Goal: Task Accomplishment & Management: Manage account settings

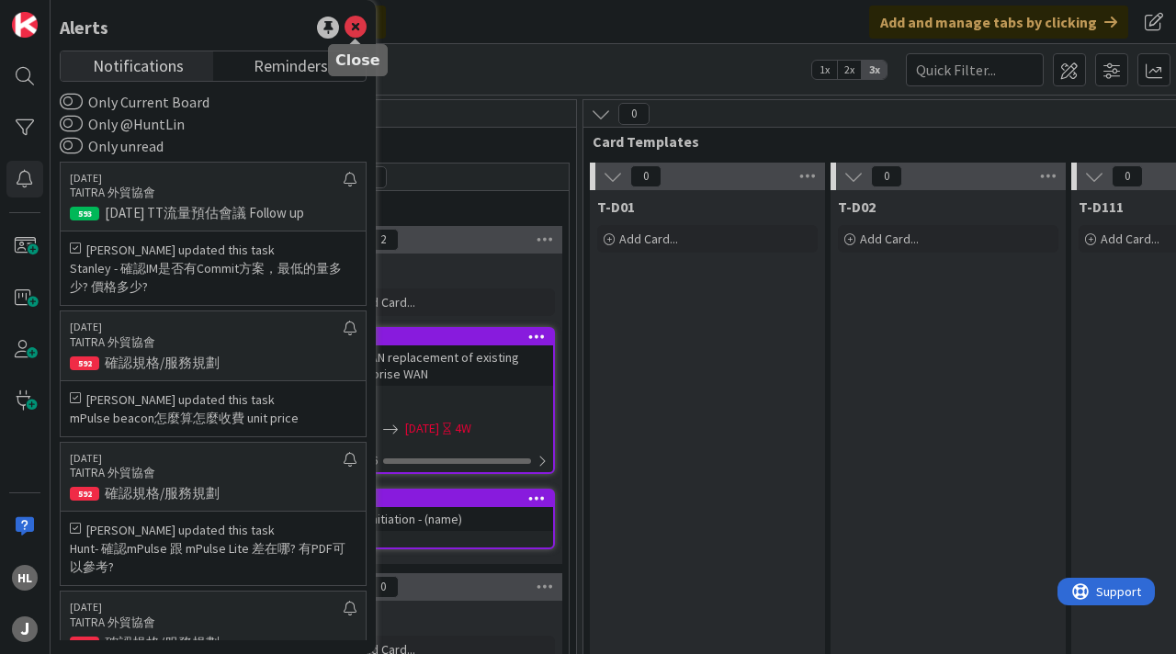
click at [355, 25] on icon at bounding box center [355, 28] width 22 height 22
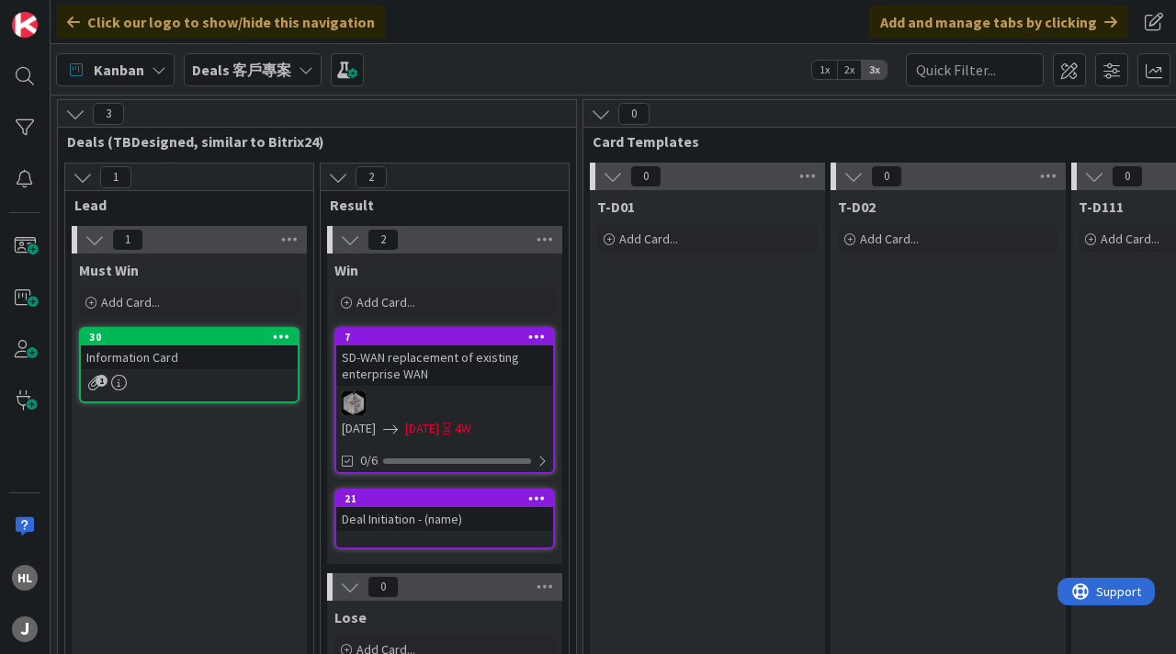
click at [248, 77] on b "Deals 客戶專案" at bounding box center [241, 70] width 99 height 18
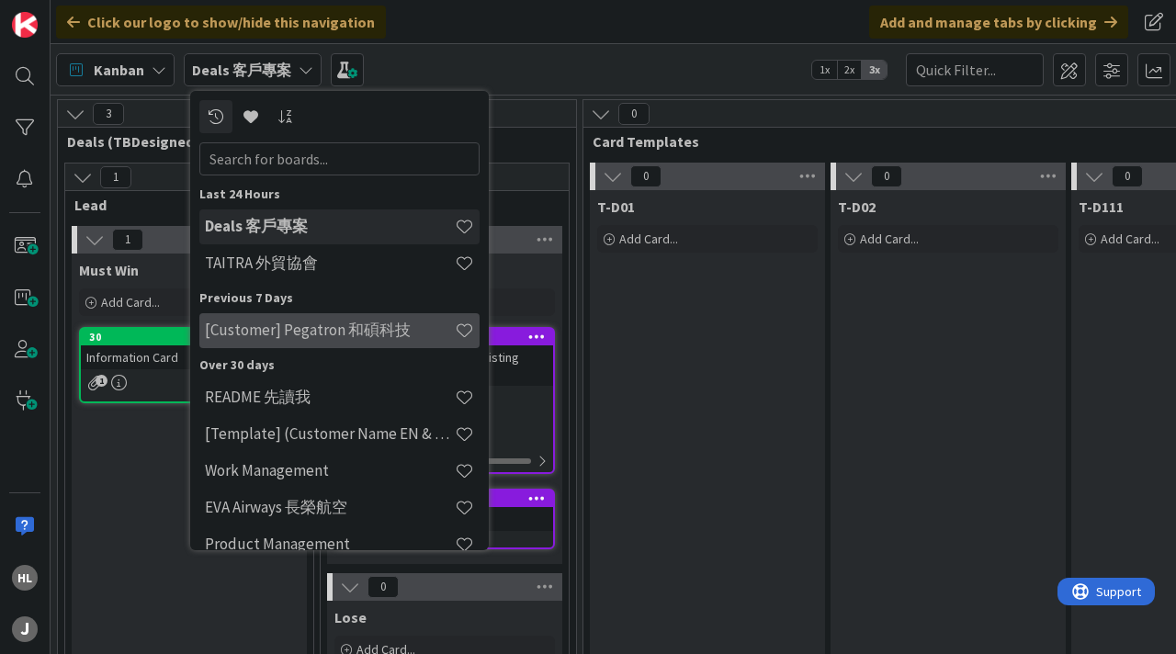
click at [269, 339] on h4 "[Customer] Pegatron 和碩科技" at bounding box center [330, 330] width 250 height 18
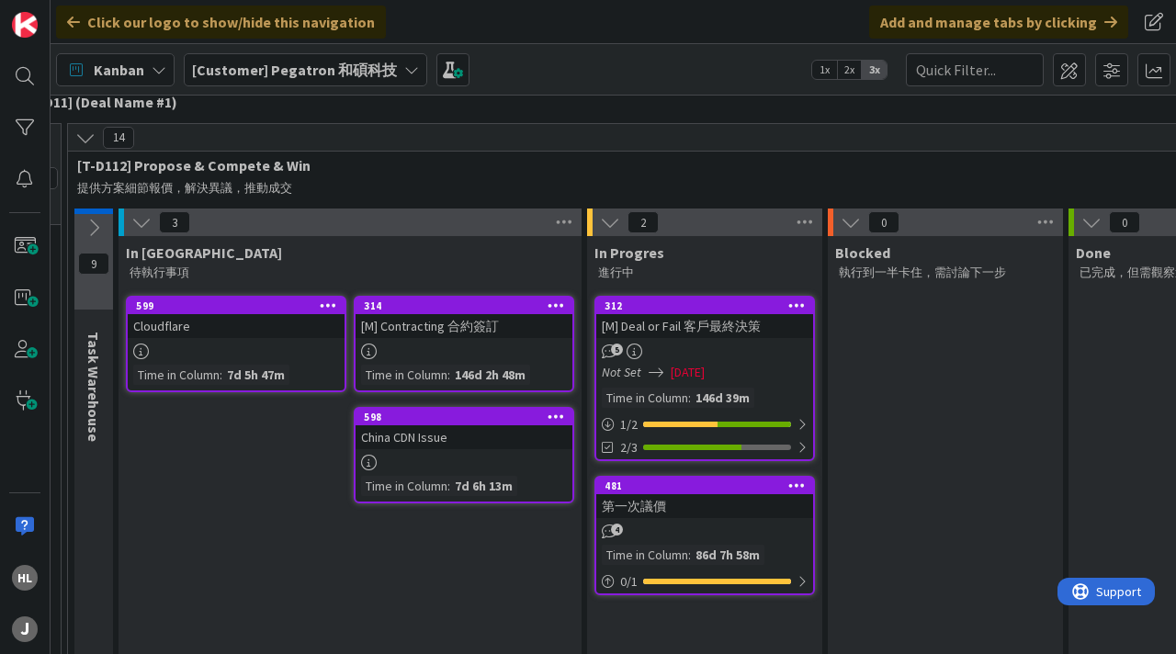
scroll to position [118, 304]
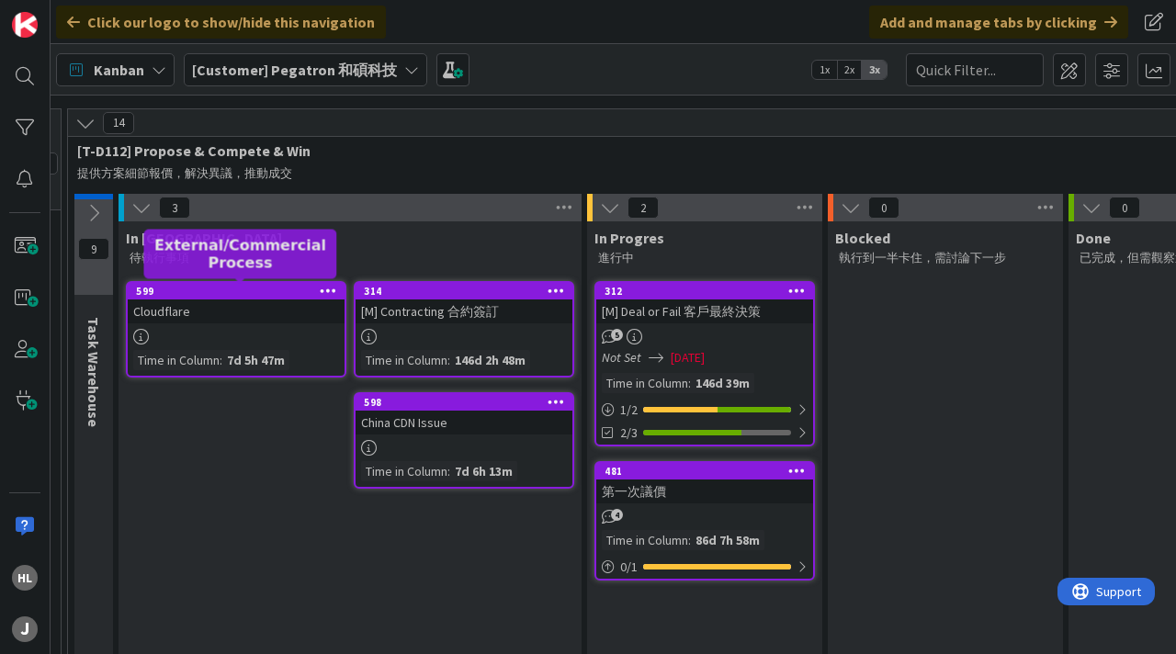
click at [231, 292] on div "599" at bounding box center [240, 291] width 209 height 13
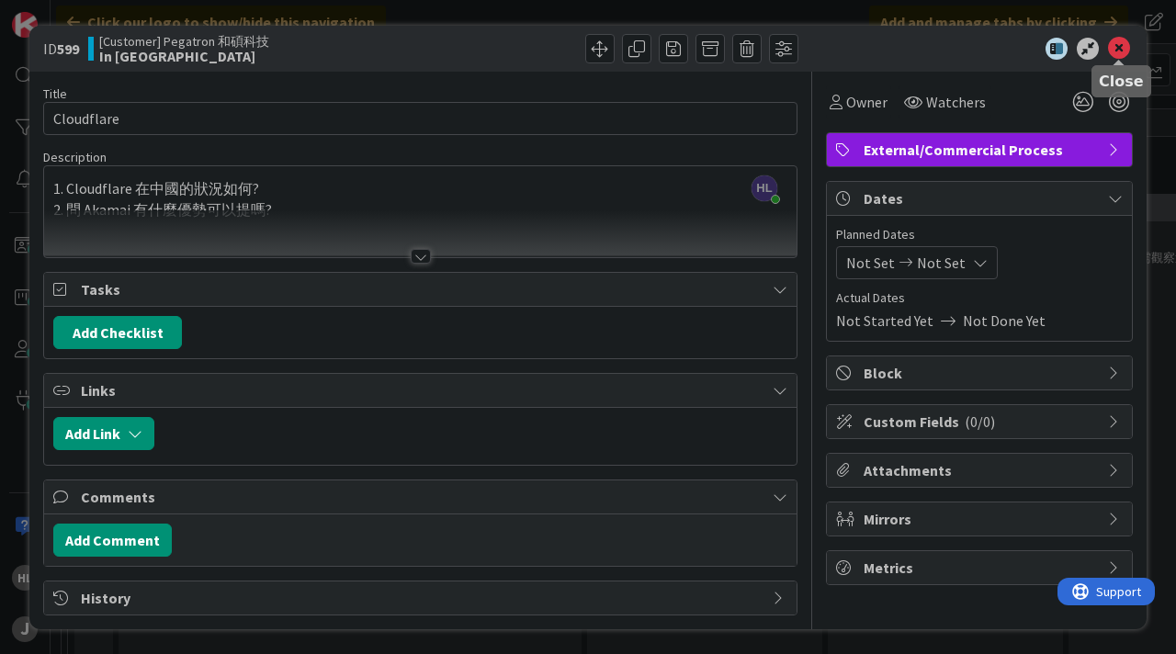
click at [1118, 49] on icon at bounding box center [1119, 49] width 22 height 22
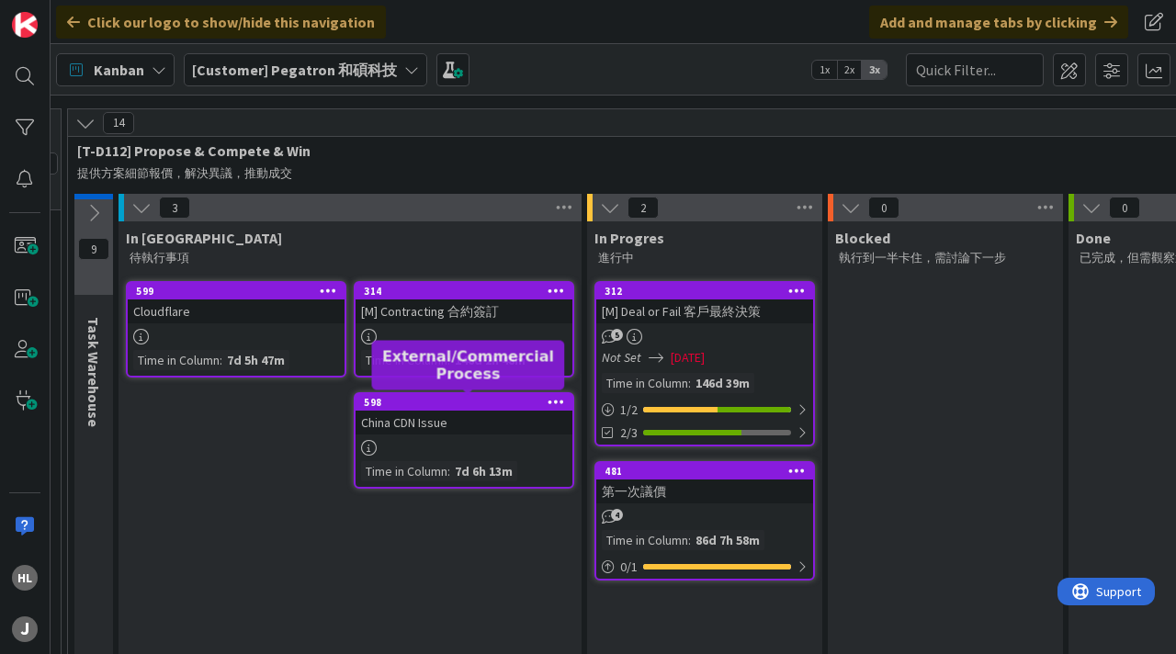
click at [455, 396] on div "598" at bounding box center [468, 402] width 209 height 13
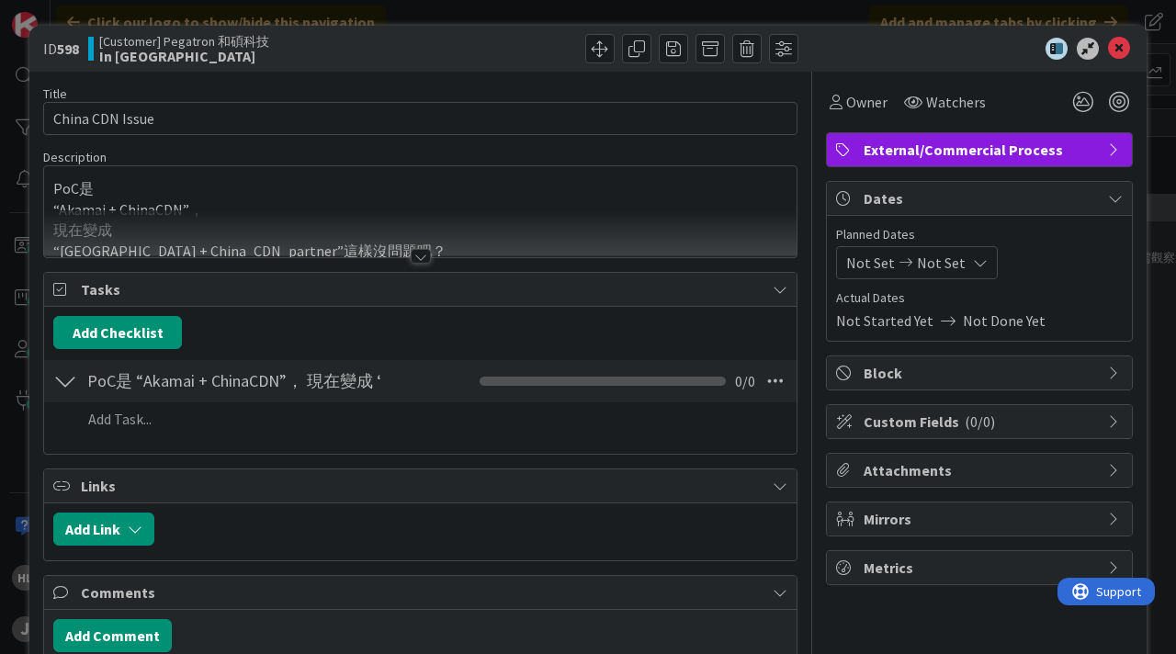
click at [418, 259] on div at bounding box center [421, 256] width 20 height 15
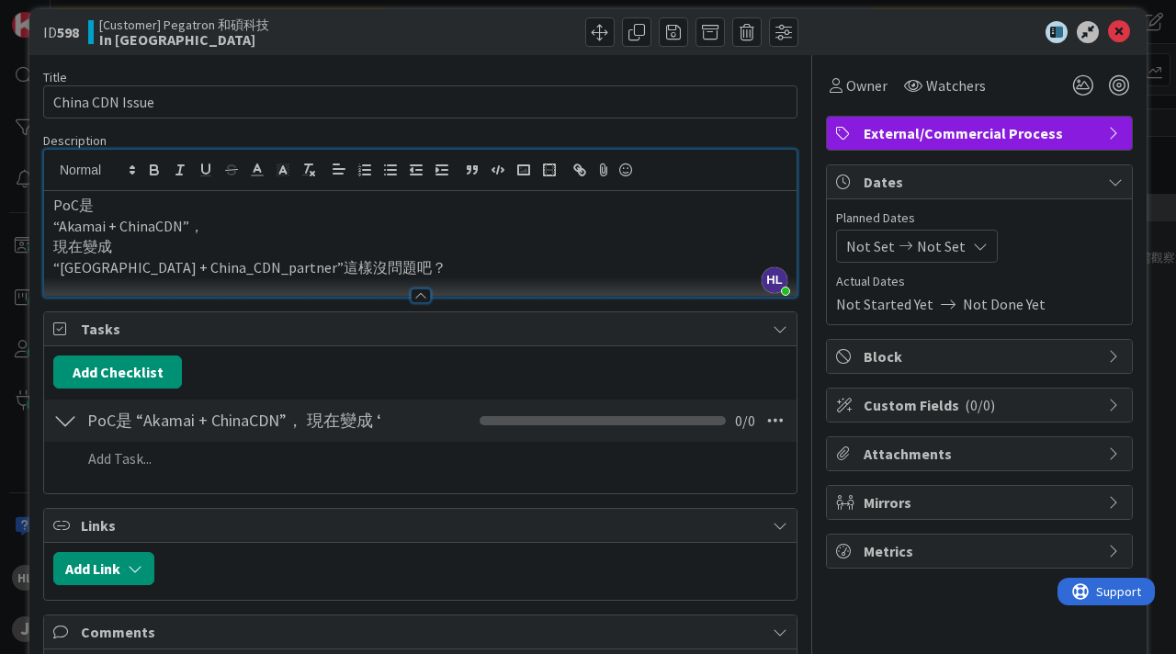
scroll to position [25, 0]
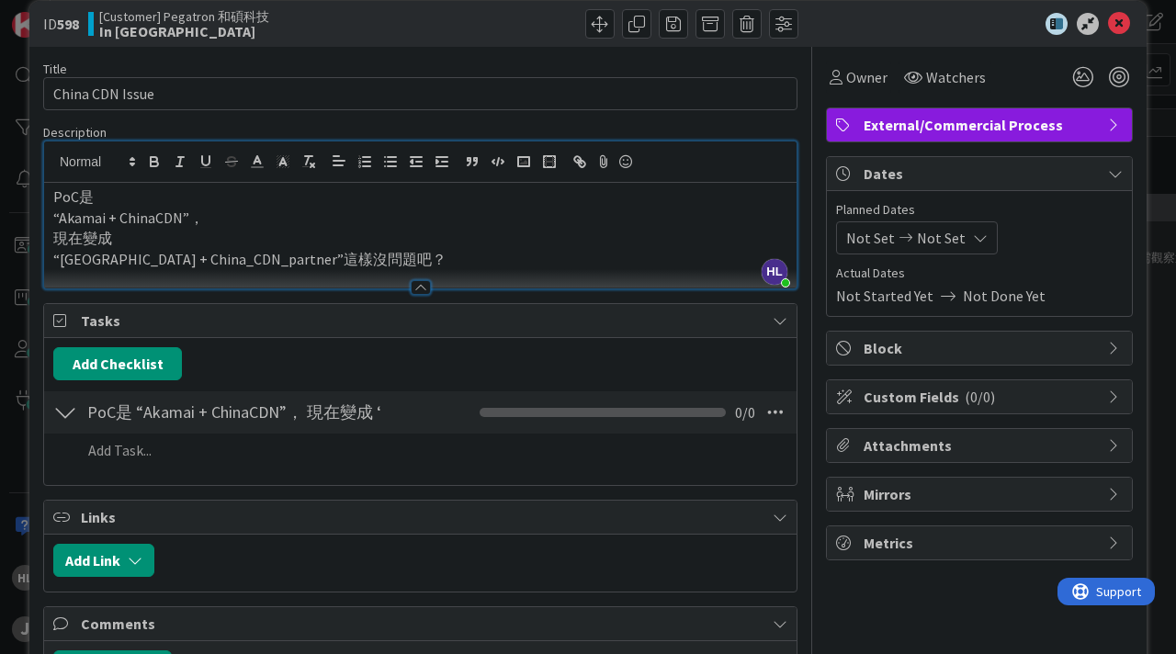
click at [420, 290] on div at bounding box center [421, 287] width 20 height 15
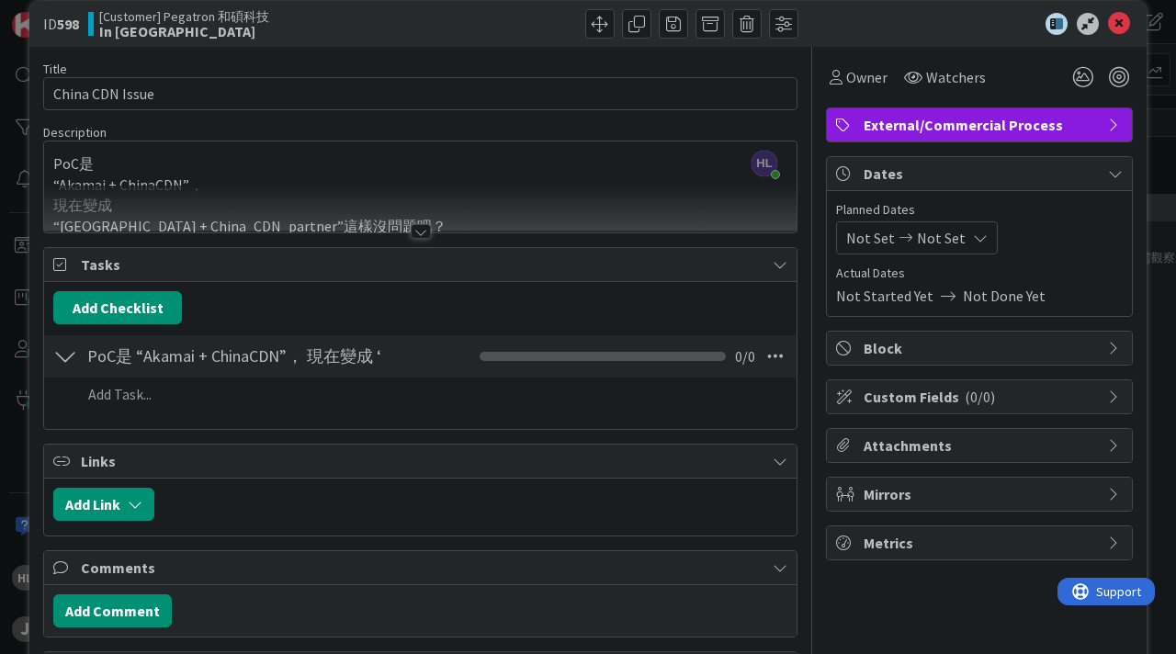
click at [419, 231] on div at bounding box center [421, 231] width 20 height 15
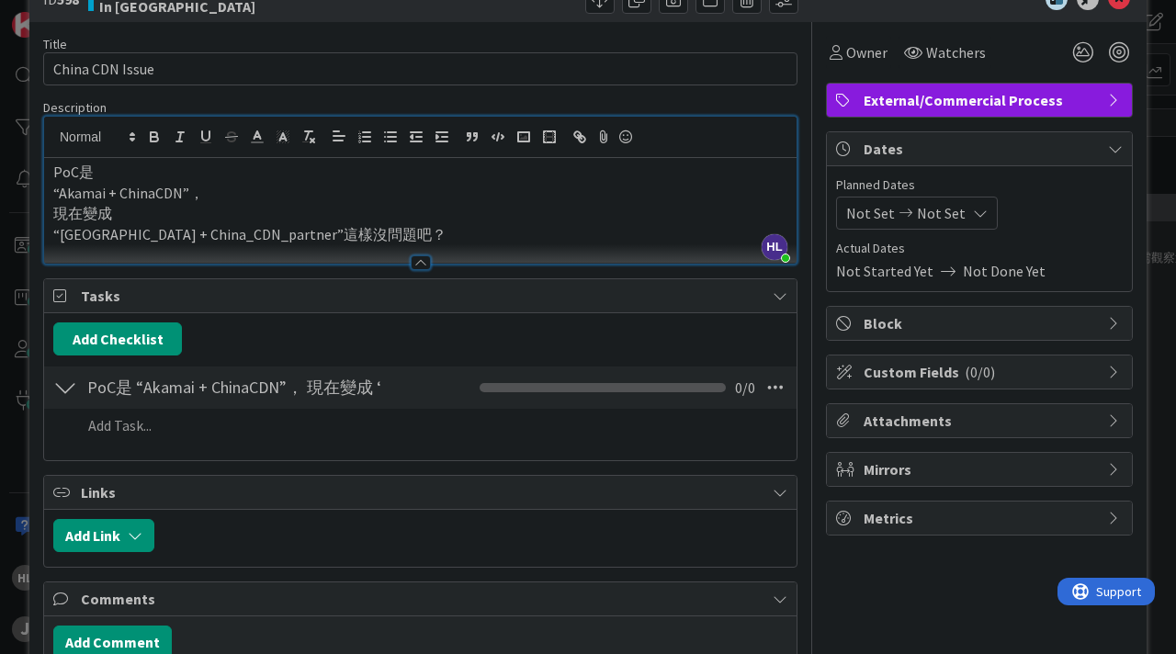
scroll to position [53, 0]
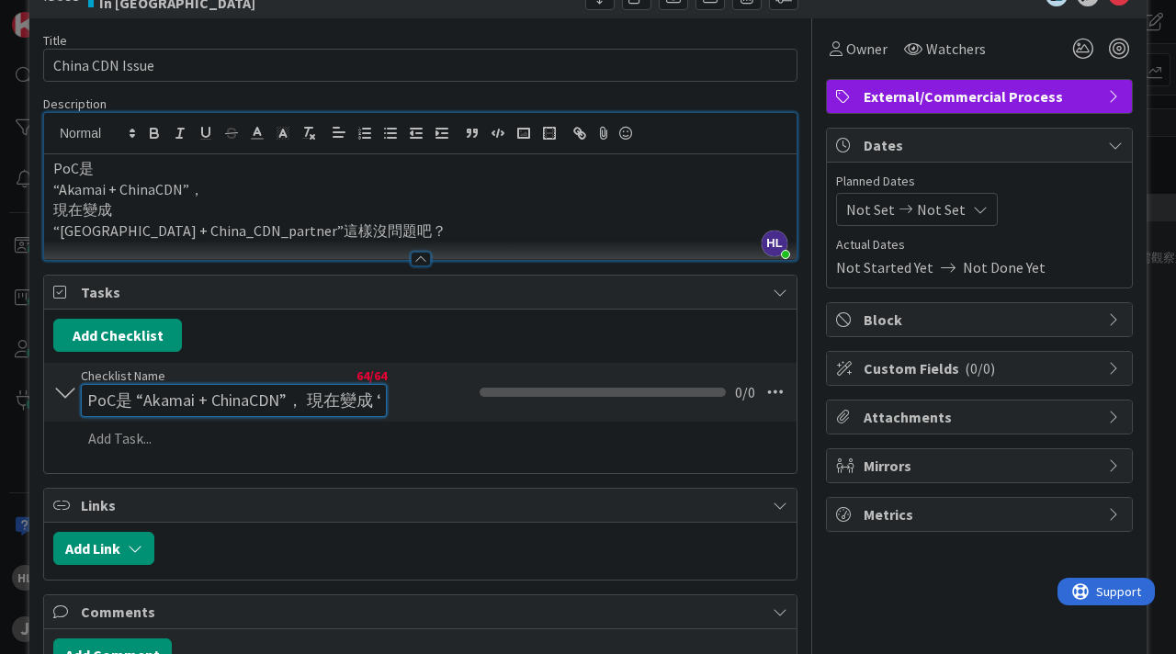
click at [299, 384] on input "PoC是 “Akamai + ChinaCDN”， 現在變成 “[GEOGRAPHIC_DATA] + China_CDN_partner”這樣沒問題吧" at bounding box center [234, 400] width 306 height 33
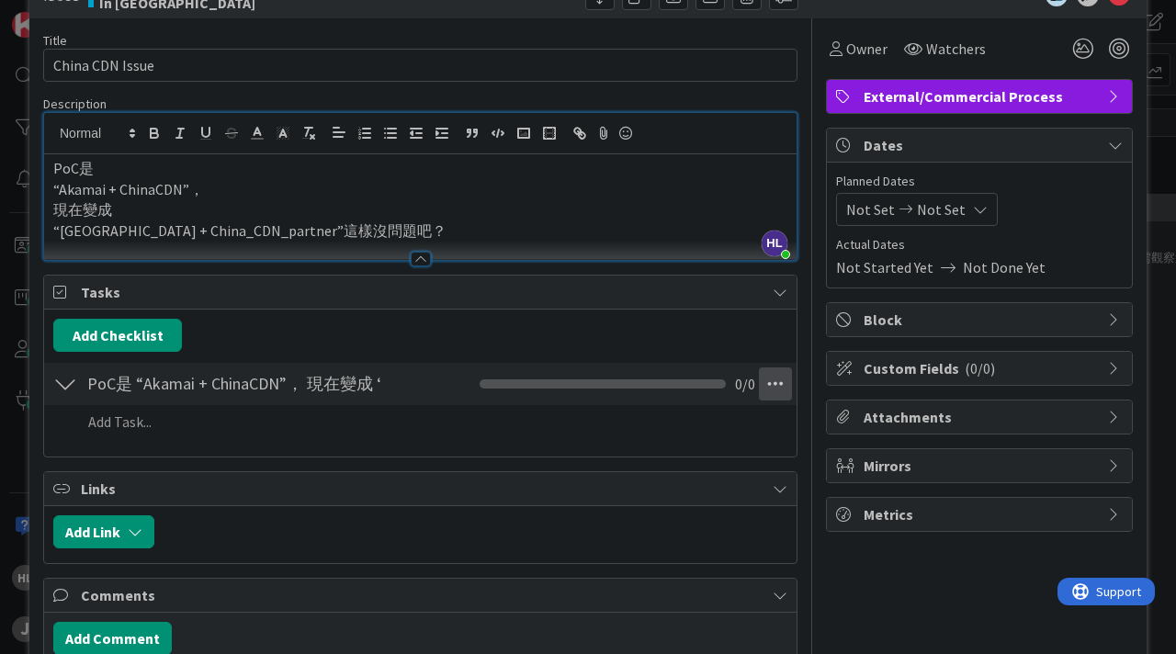
click at [778, 392] on icon at bounding box center [775, 383] width 33 height 33
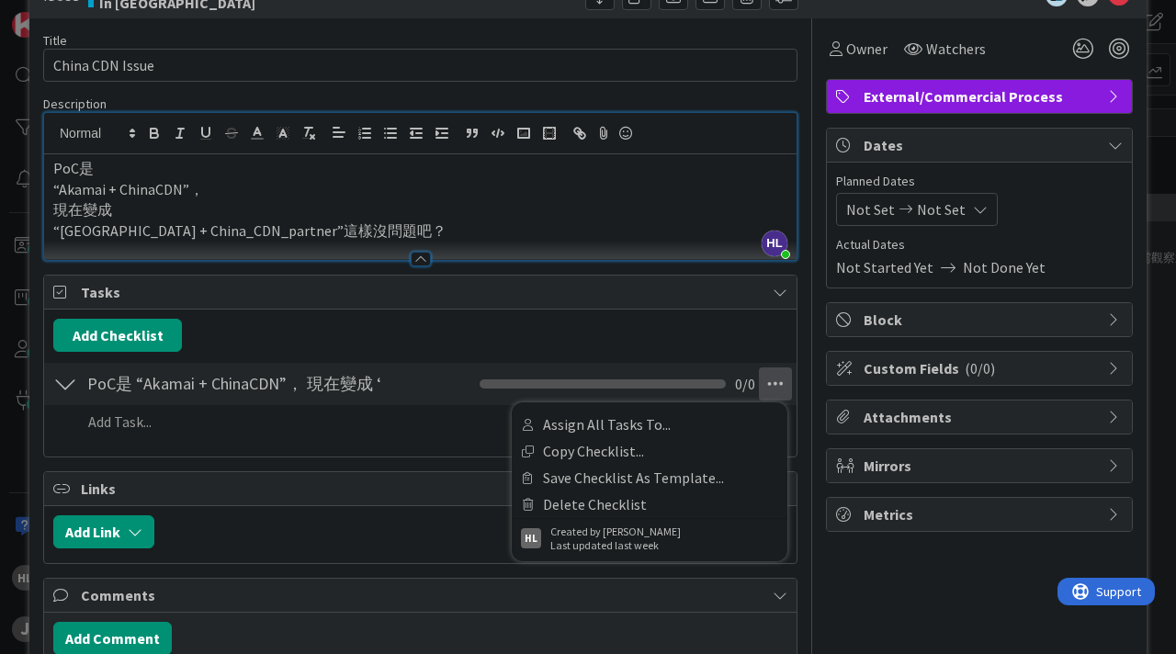
click at [330, 458] on div "Title 15 / 128 China CDN Issue Description HL [PERSON_NAME] just joined PoC是 “A…" at bounding box center [420, 365] width 754 height 695
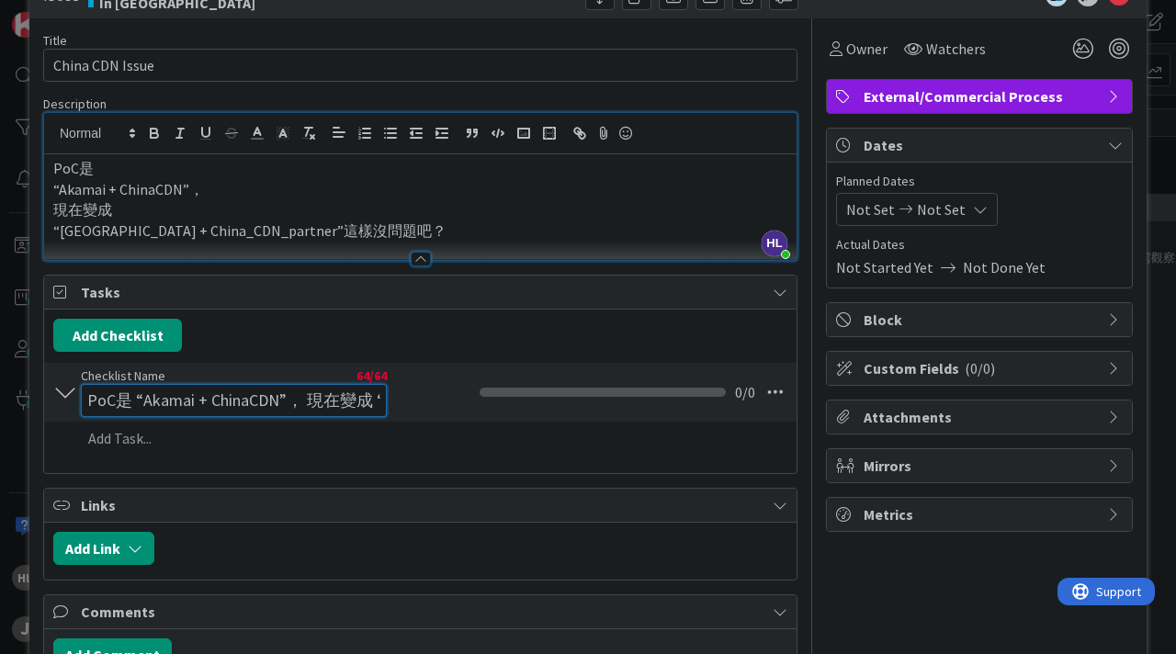
click at [155, 386] on input "PoC是 “Akamai + ChinaCDN”， 現在變成 “[GEOGRAPHIC_DATA] + China_CDN_partner”這樣沒問題吧" at bounding box center [234, 400] width 306 height 33
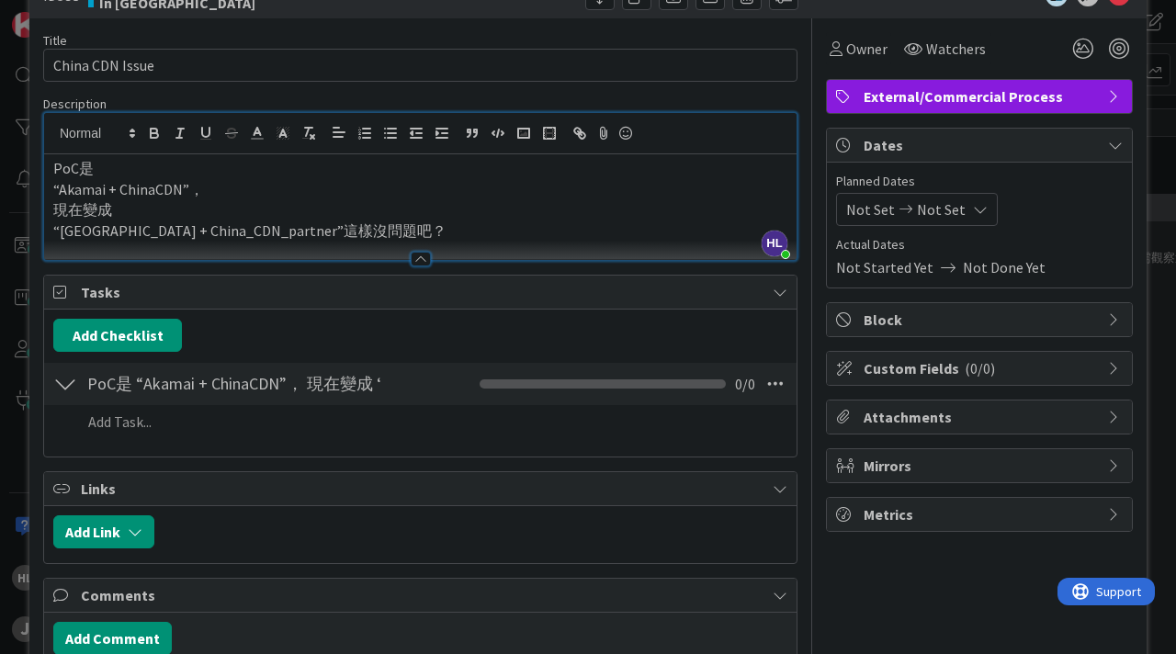
click at [57, 398] on div at bounding box center [65, 383] width 24 height 33
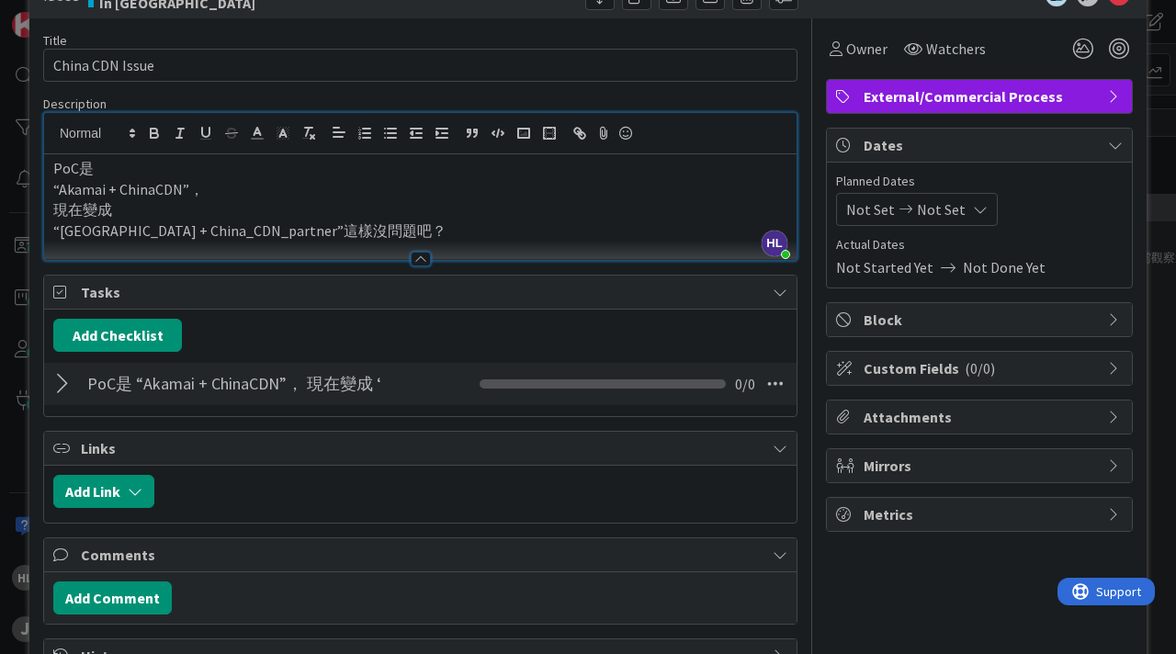
scroll to position [112, 0]
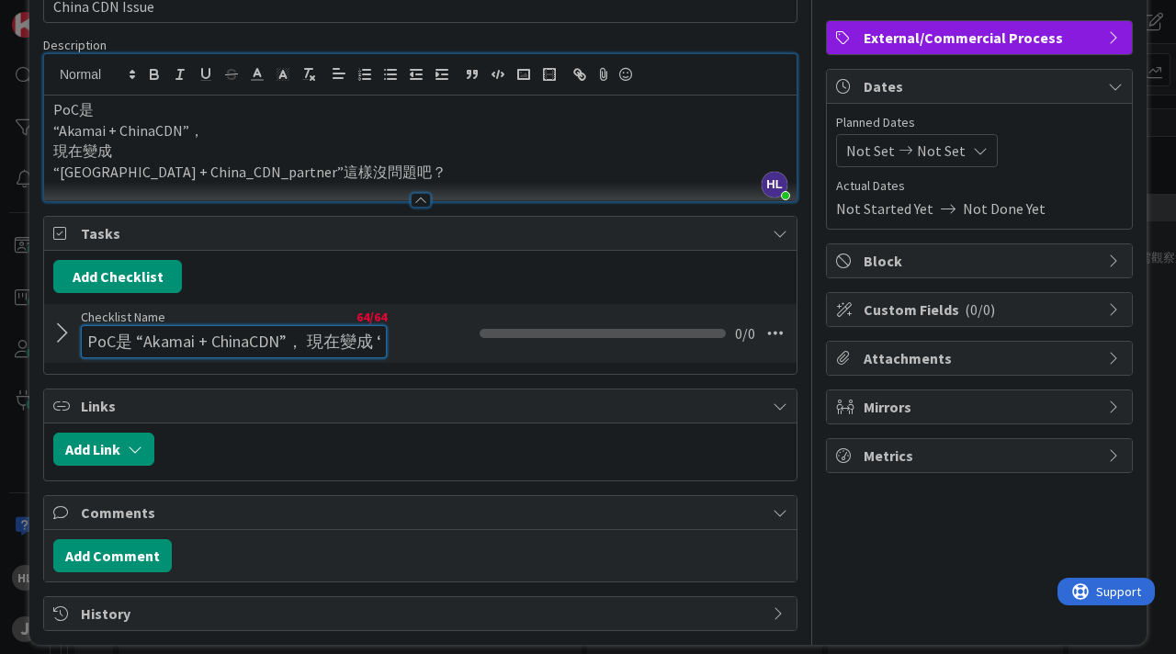
click at [93, 331] on input "PoC是 “Akamai + ChinaCDN”， 現在變成 “[GEOGRAPHIC_DATA] + China_CDN_partner”這樣沒問題吧" at bounding box center [234, 341] width 306 height 33
drag, startPoint x: 93, startPoint y: 340, endPoint x: 483, endPoint y: 362, distance: 391.0
click at [483, 363] on div "PoC是 “Akamai + ChinaCDN”， 現在變成 “[GEOGRAPHIC_DATA] + China_CDN_partner”這樣沒問題吧 Ch…" at bounding box center [420, 333] width 752 height 62
type input "P"
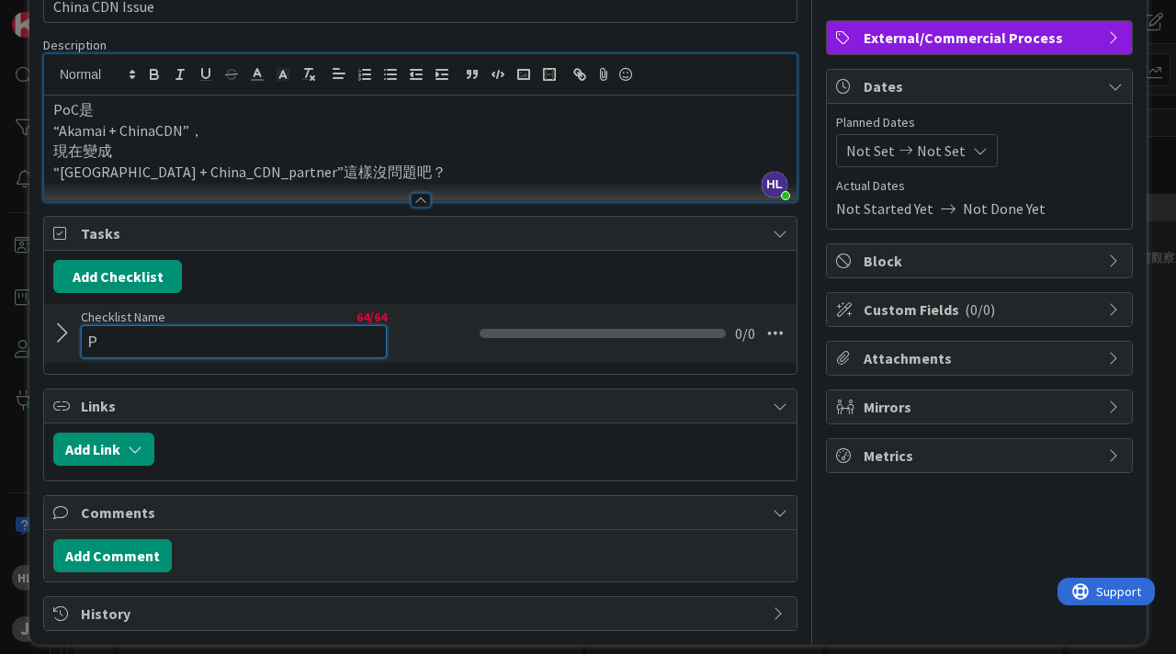
scroll to position [0, 0]
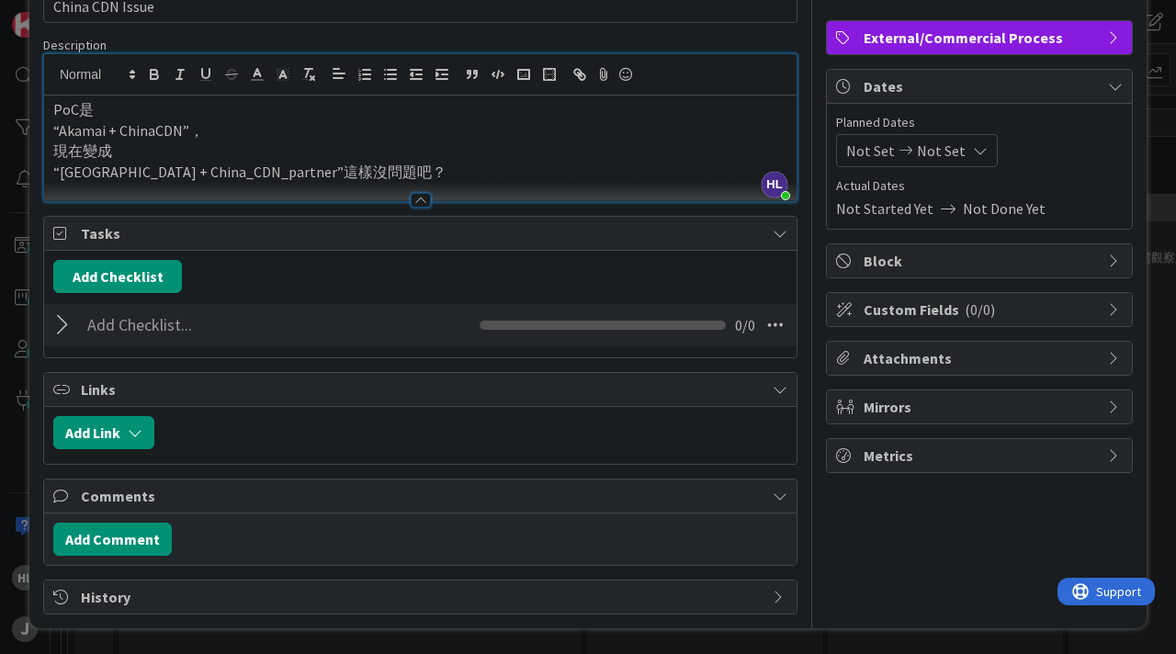
click at [399, 260] on div "Add Checklist" at bounding box center [420, 276] width 734 height 33
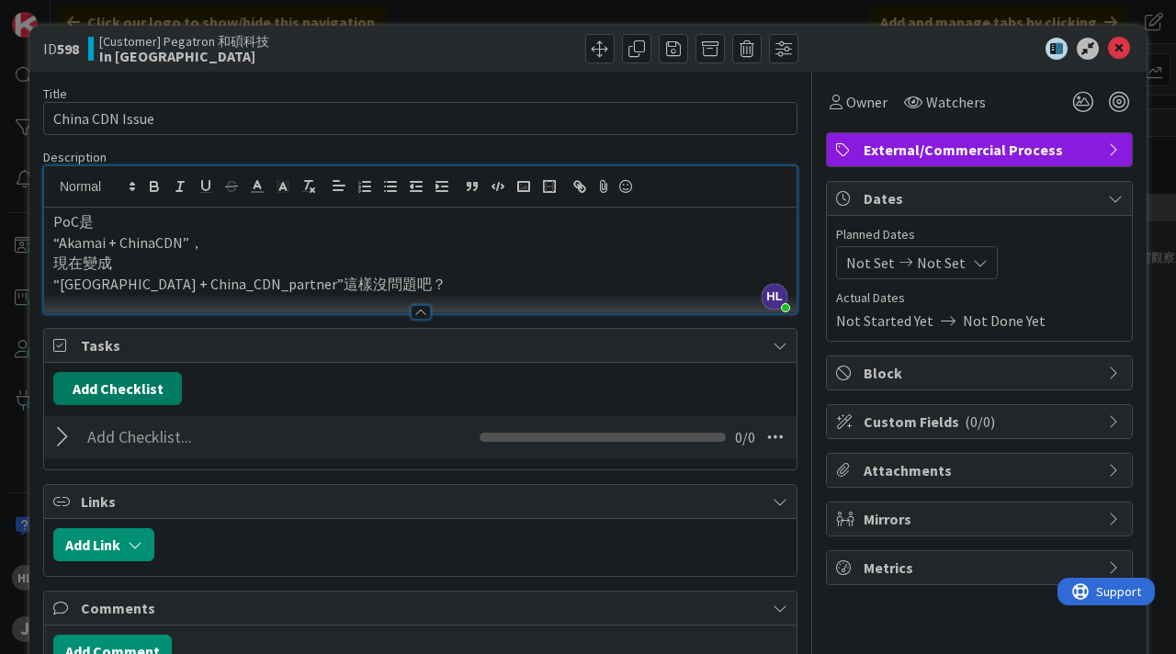
click at [141, 393] on button "Add Checklist" at bounding box center [117, 388] width 129 height 33
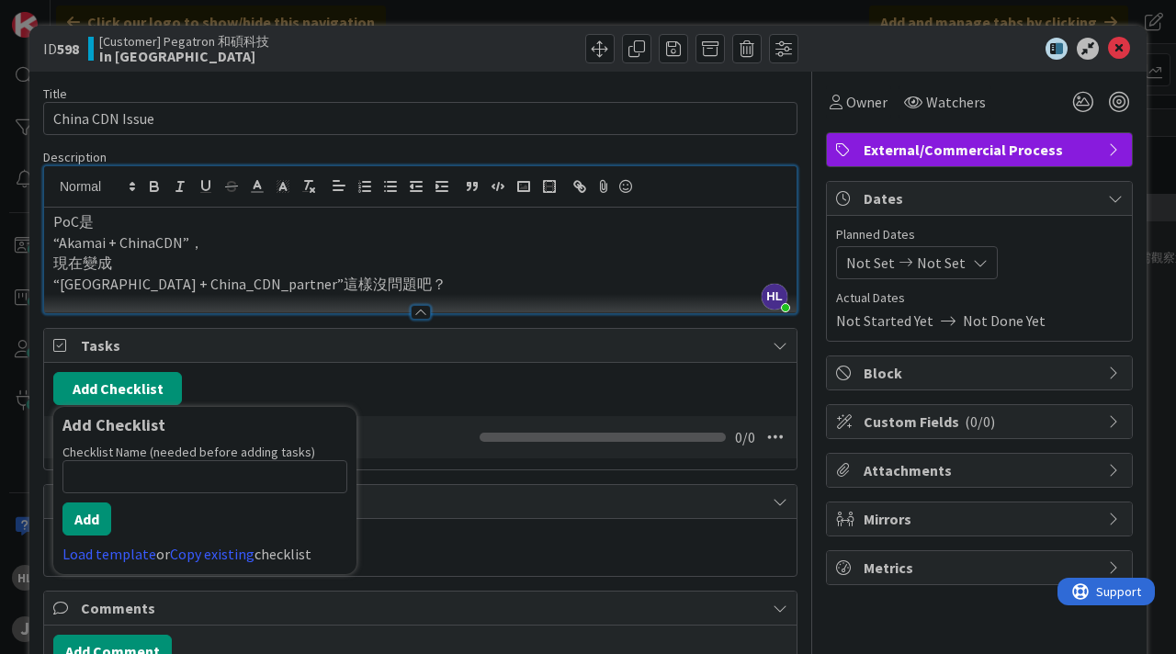
click at [395, 261] on p "現在變成" at bounding box center [420, 263] width 734 height 21
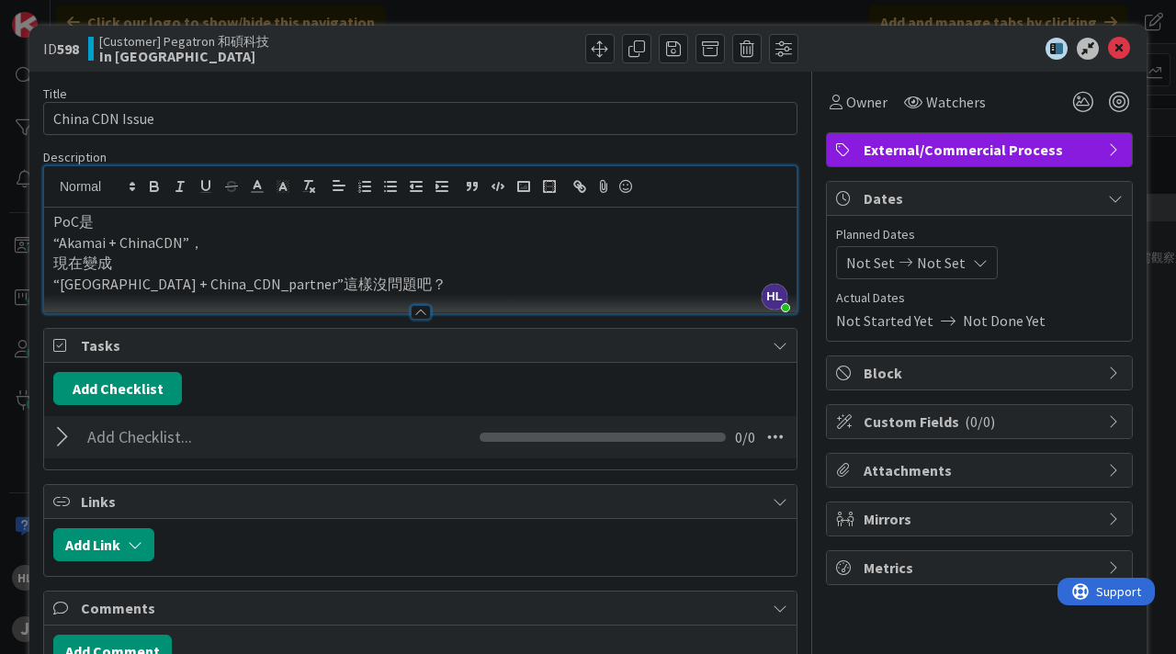
click at [382, 287] on p "“[GEOGRAPHIC_DATA] + China_CDN_partner”這樣沒問題吧？" at bounding box center [420, 284] width 734 height 21
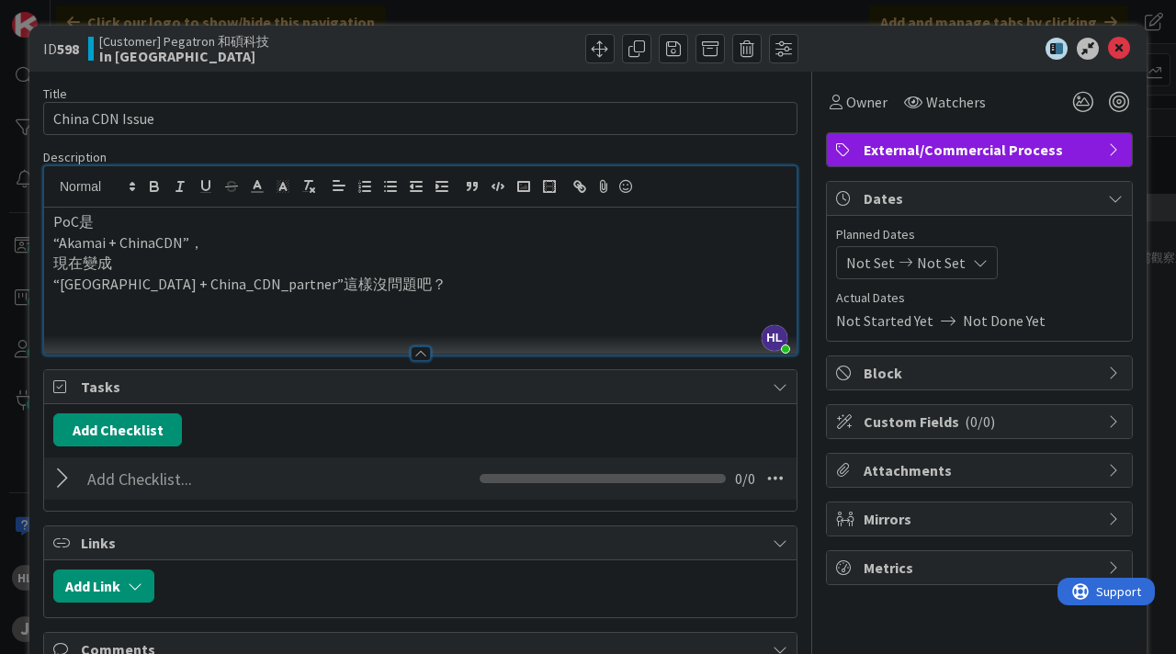
scroll to position [56, 0]
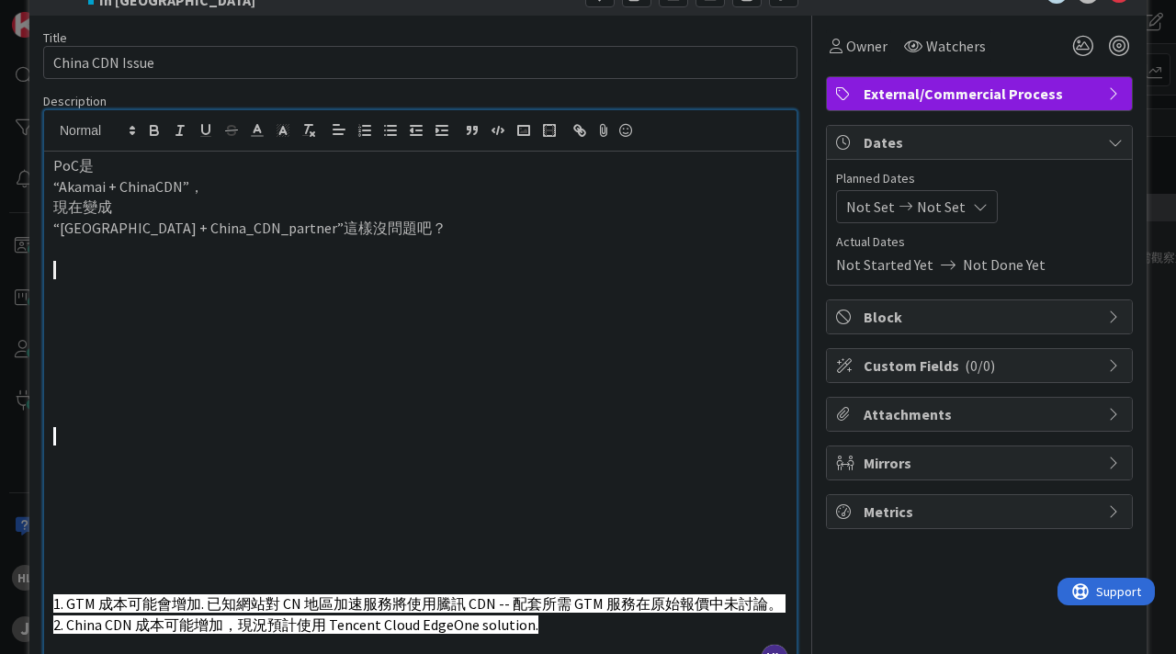
click at [173, 502] on p at bounding box center [420, 500] width 734 height 21
click at [64, 601] on span "1. GTM 成本可能會增加. 已知網站對 CN 地區加速服務將使用騰訊 CDN -- 配套所需 GTM 服務在原始報價中未討論。 2. China CDN …" at bounding box center [419, 613] width 732 height 39
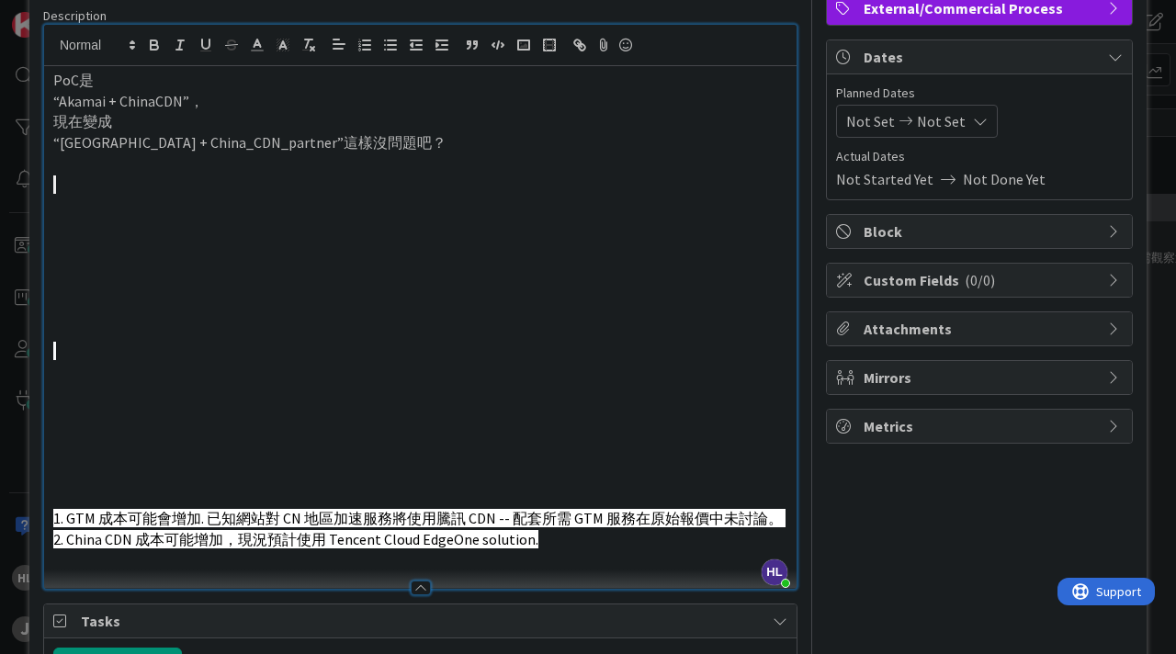
scroll to position [147, 0]
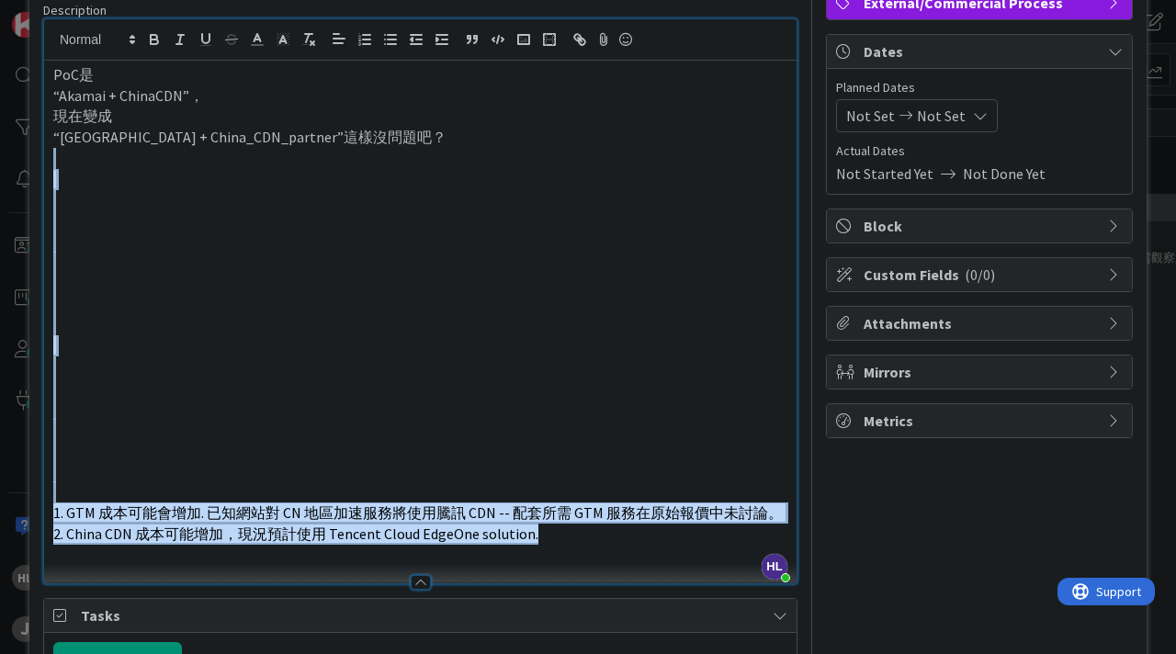
drag, startPoint x: 536, startPoint y: 533, endPoint x: 38, endPoint y: 167, distance: 617.7
click at [38, 167] on div "ID 598 [Customer] Pegatron 和碩科技 In Queue Title 15 / 128 China CDN Issue Descrip…" at bounding box center [587, 445] width 1117 height 1132
click at [310, 34] on line "button" at bounding box center [308, 34] width 7 height 0
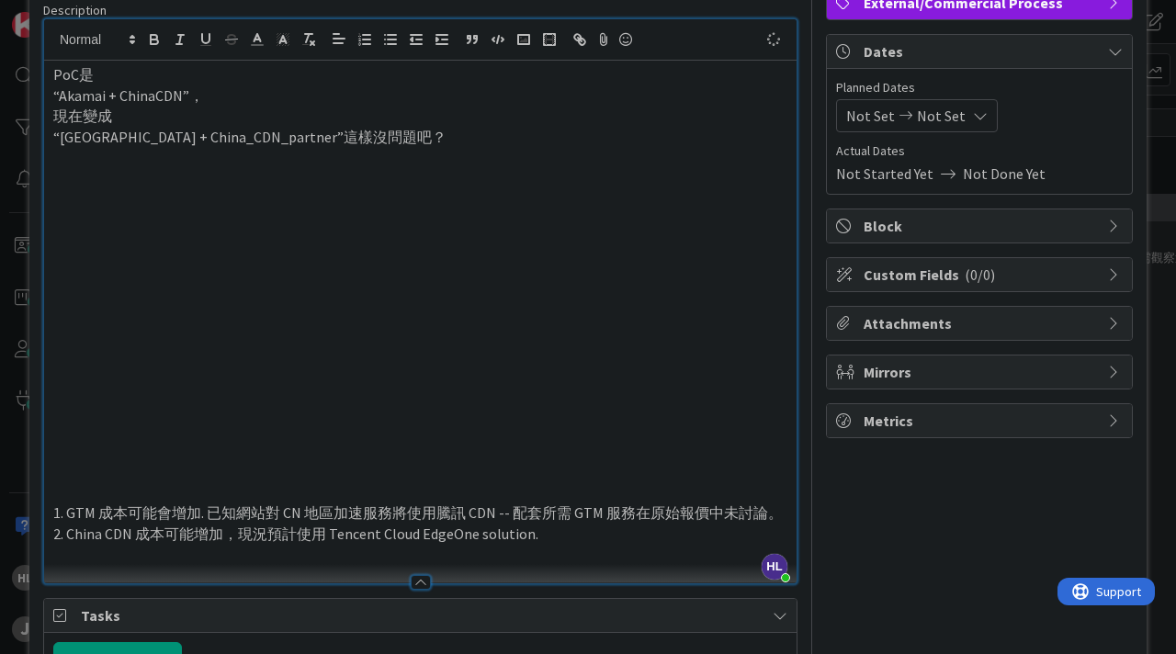
click at [221, 401] on p at bounding box center [420, 409] width 734 height 21
click at [62, 499] on p at bounding box center [420, 491] width 734 height 21
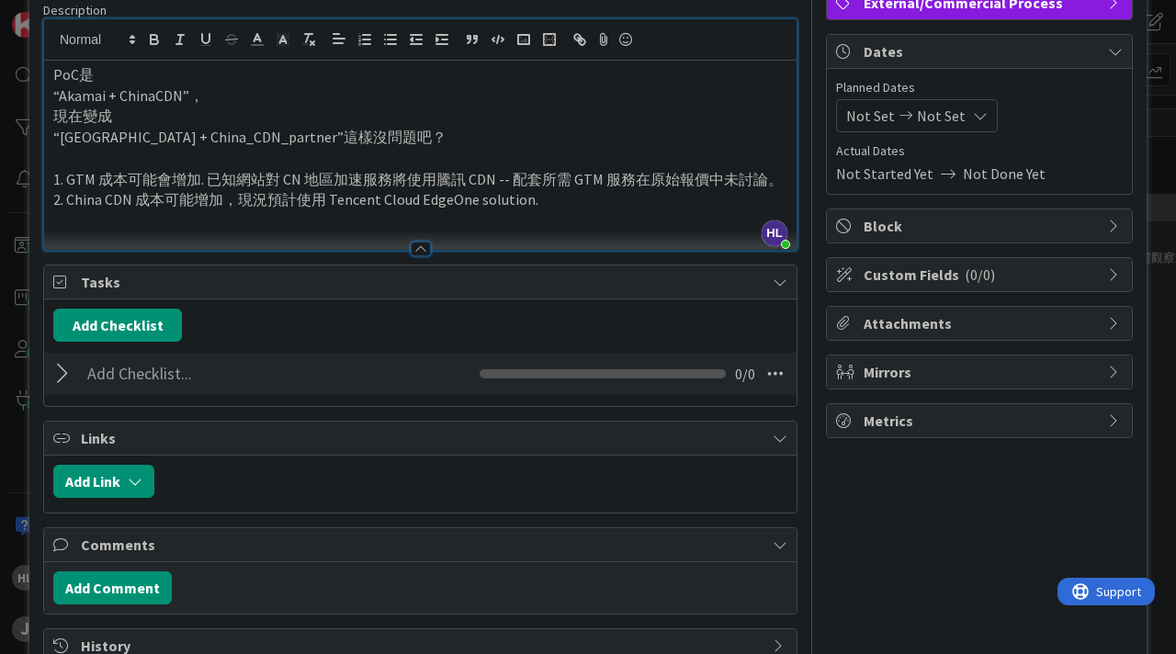
drag, startPoint x: 549, startPoint y: 206, endPoint x: 40, endPoint y: 182, distance: 509.5
click at [41, 182] on div "ID 598 [Customer] Pegatron 和碩科技 In Queue Title 15 / 128 China CDN Issue Descrip…" at bounding box center [587, 278] width 1117 height 798
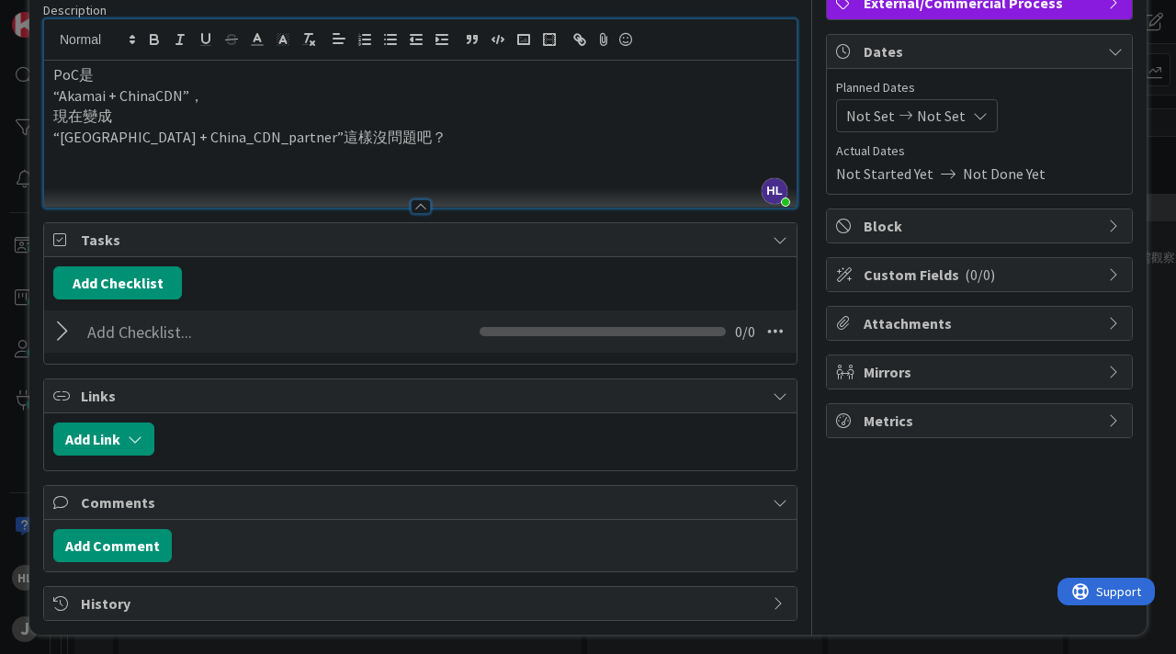
scroll to position [132, 0]
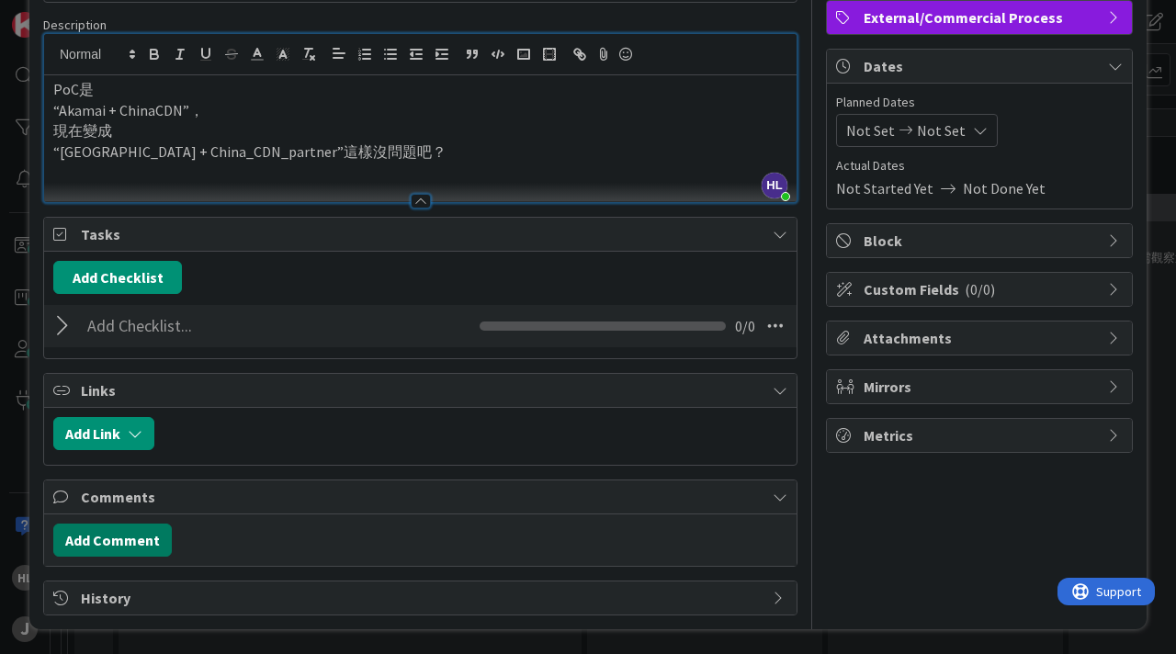
click at [122, 544] on button "Add Comment" at bounding box center [112, 540] width 118 height 33
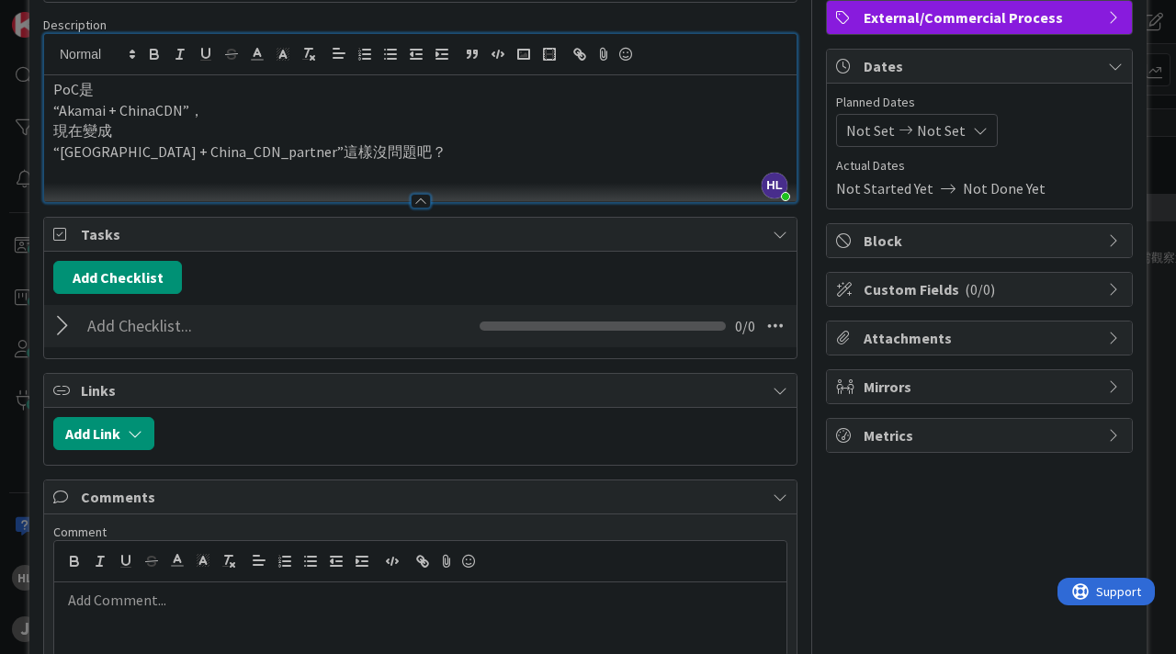
scroll to position [264, 0]
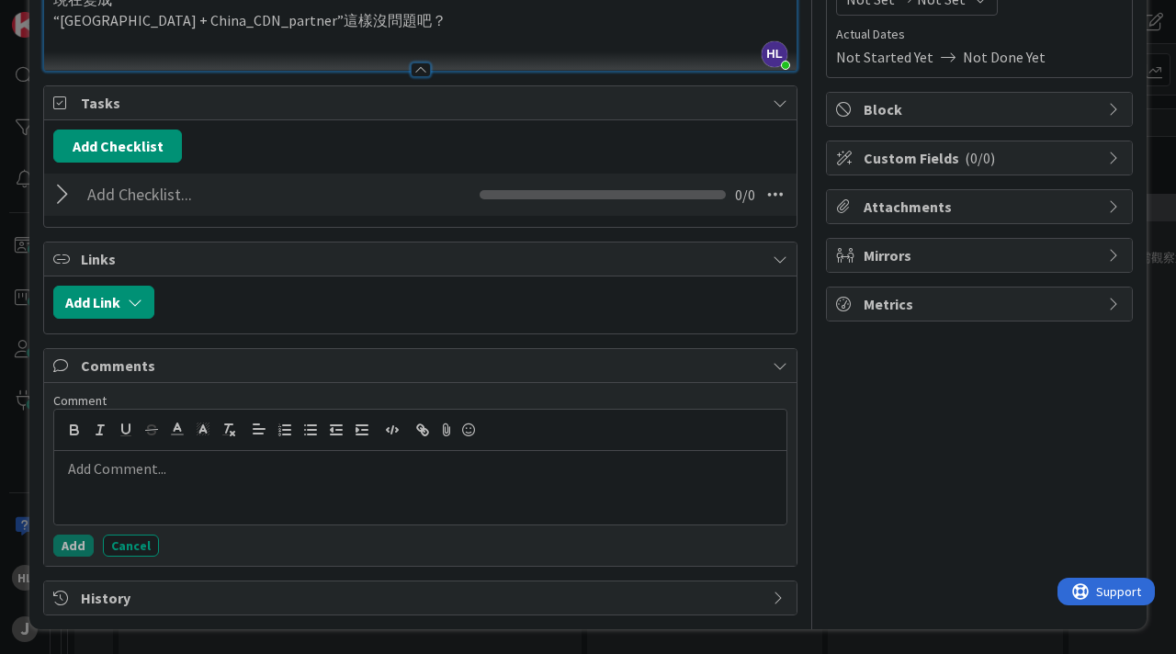
click at [170, 481] on div at bounding box center [420, 487] width 732 height 73
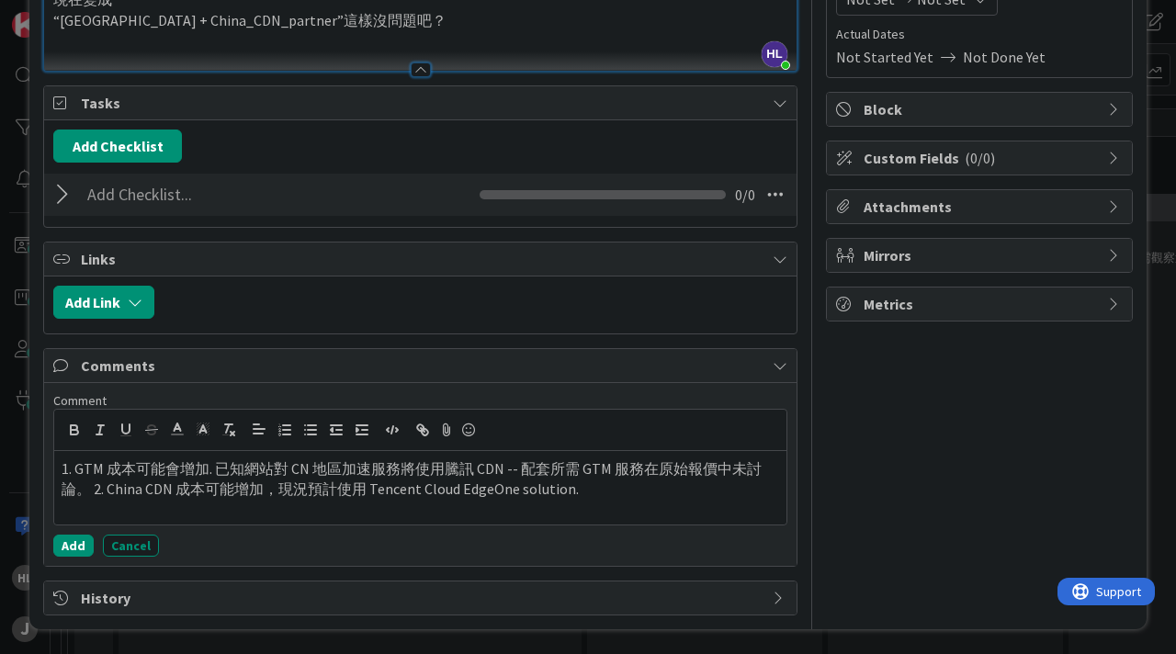
click at [95, 482] on p "1. GTM 成本可能會增加. 已知網站對 CN 地區加速服務將使用騰訊 CDN -- 配套所需 GTM 服務在原始報價中未討論。 2. China CDN …" at bounding box center [420, 478] width 717 height 41
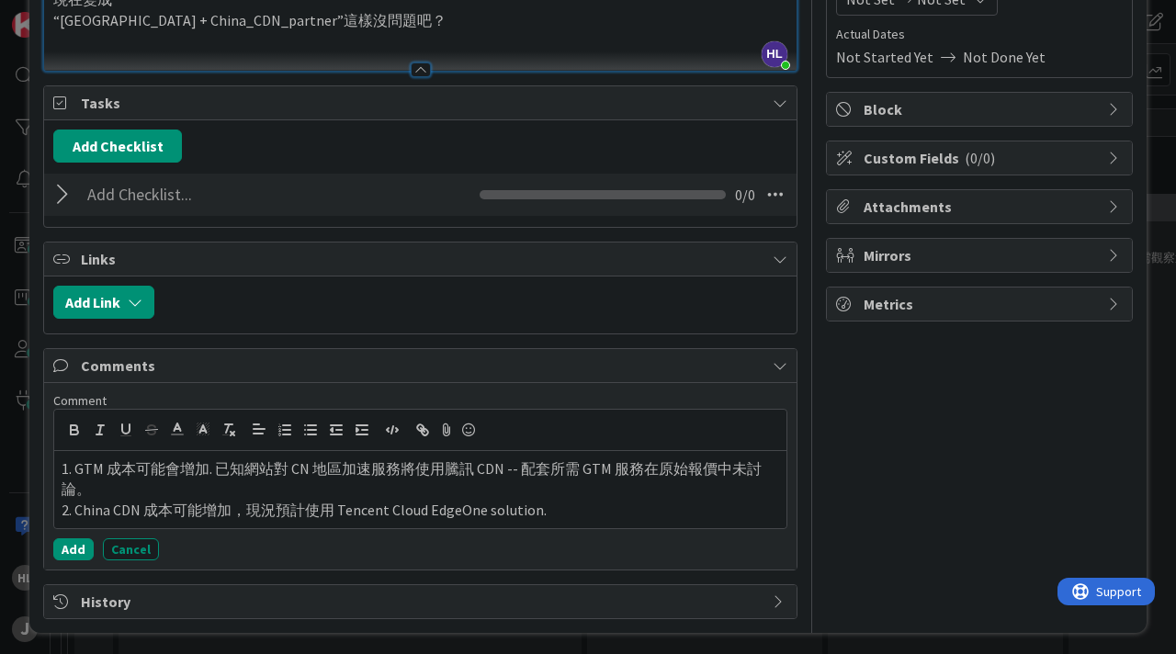
drag, startPoint x: 558, startPoint y: 512, endPoint x: 0, endPoint y: 522, distance: 557.7
click at [0, 522] on div "ID 598 [Customer] Pegatron 和碩科技 In Queue Title 15 / 128 China CDN Issue Descrip…" at bounding box center [588, 327] width 1176 height 654
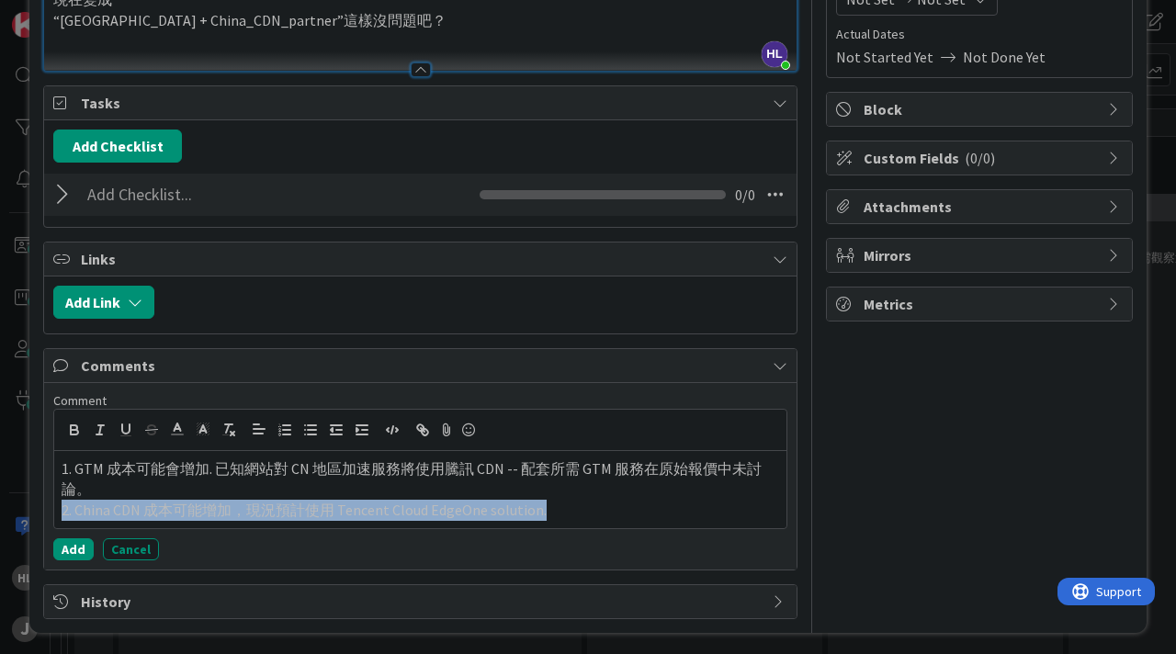
drag, startPoint x: 563, startPoint y: 513, endPoint x: 37, endPoint y: 511, distance: 526.4
click at [37, 511] on div "ID 598 [Customer] Pegatron 和碩科技 In Queue Title 15 / 128 China CDN Issue Descrip…" at bounding box center [587, 197] width 1117 height 871
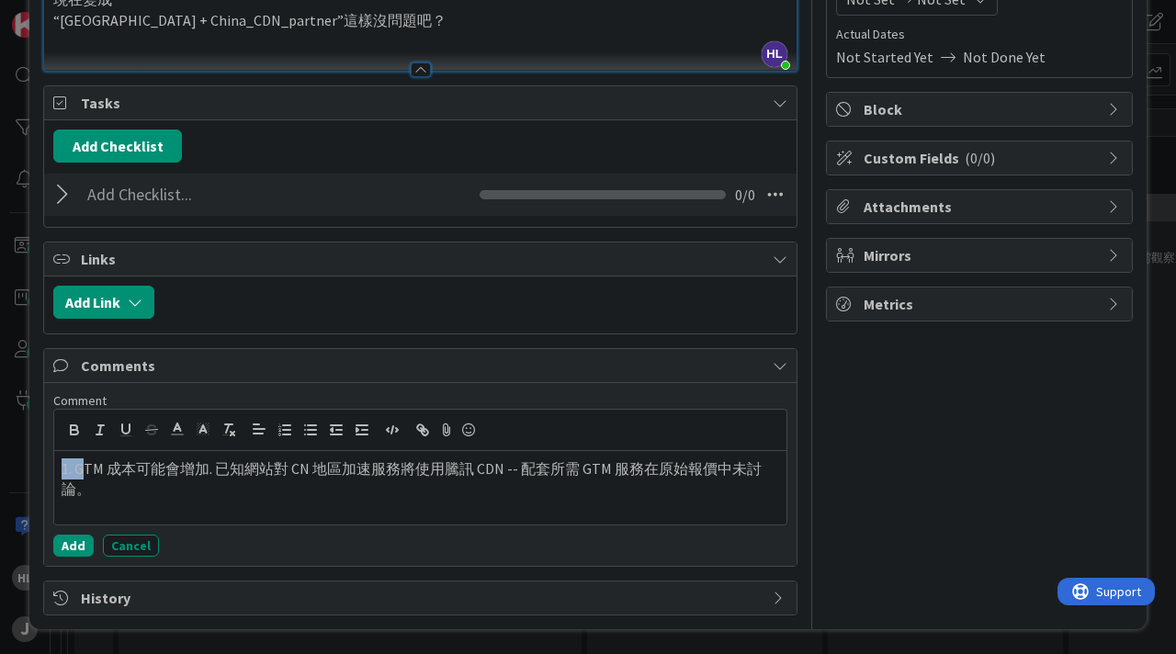
drag, startPoint x: 80, startPoint y: 470, endPoint x: 0, endPoint y: 470, distance: 79.9
click at [0, 470] on div "ID 598 [Customer] Pegatron 和碩科技 In Queue Title 15 / 128 China CDN Issue Descrip…" at bounding box center [588, 327] width 1176 height 654
click at [74, 535] on button "Add" at bounding box center [73, 546] width 40 height 22
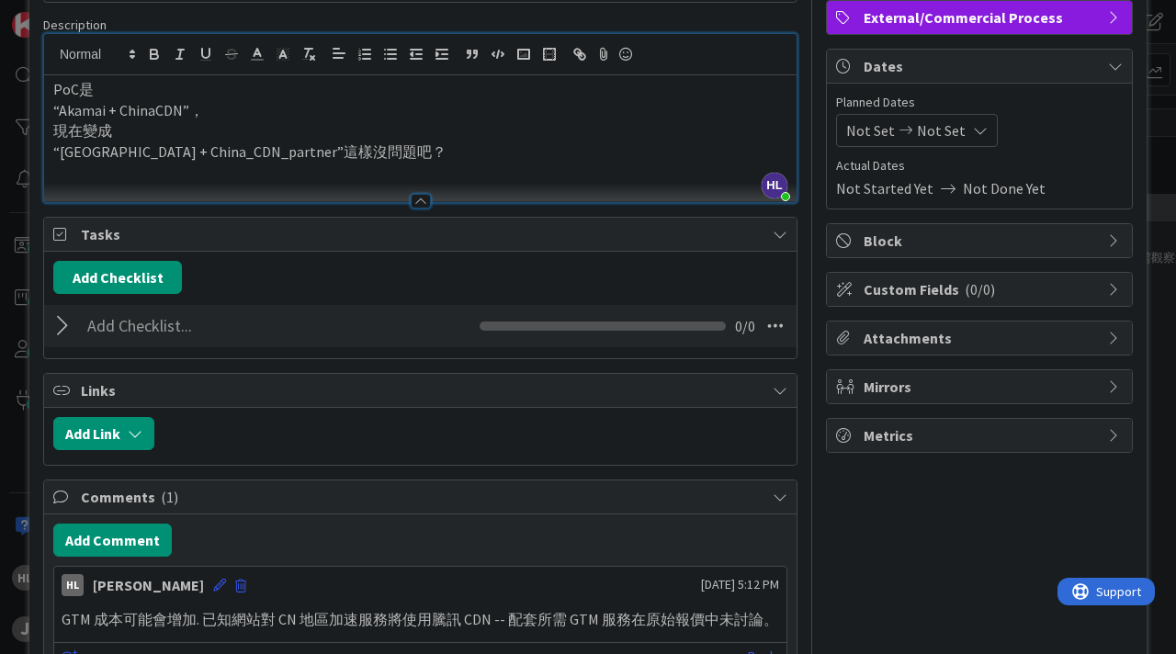
scroll to position [247, 0]
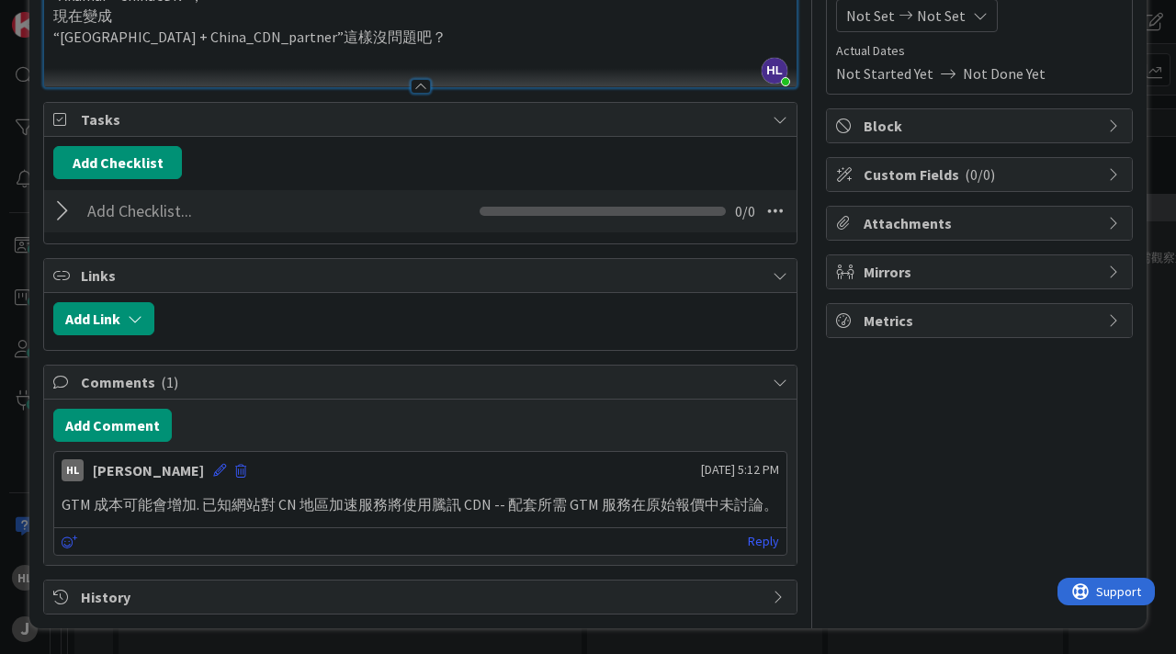
click at [513, 499] on p "GTM 成本可能會增加. 已知網站對 CN 地區加速服務將使用騰訊 CDN -- 配套所需 GTM 服務在原始報價中未討論。" at bounding box center [420, 504] width 717 height 21
click at [213, 469] on icon at bounding box center [219, 470] width 13 height 13
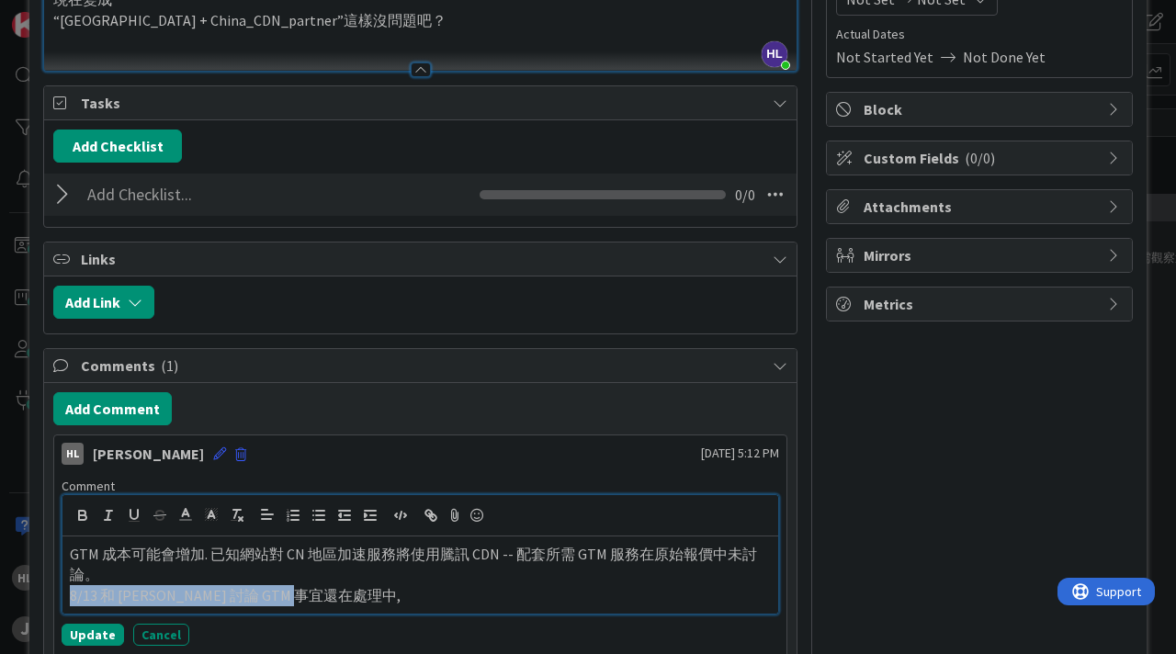
drag, startPoint x: 345, startPoint y: 596, endPoint x: 0, endPoint y: 596, distance: 345.4
click at [0, 596] on div "ID 598 [Customer] Pegatron 和碩科技 In Queue Title 15 / 128 China CDN Issue Descrip…" at bounding box center [588, 327] width 1176 height 654
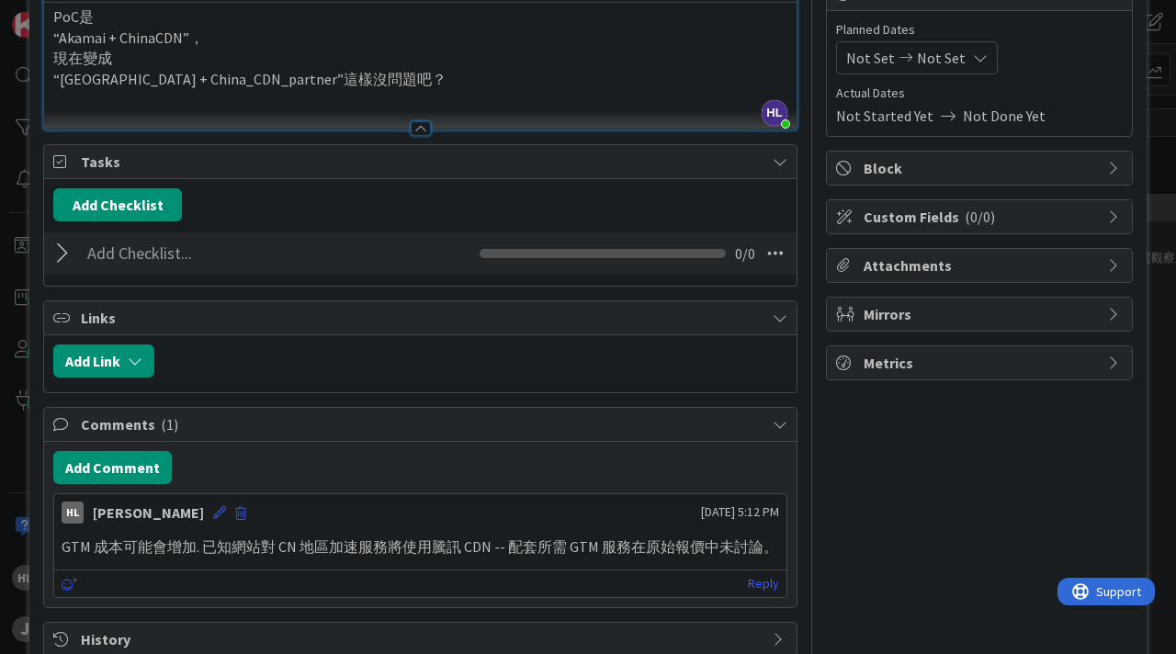
scroll to position [247, 0]
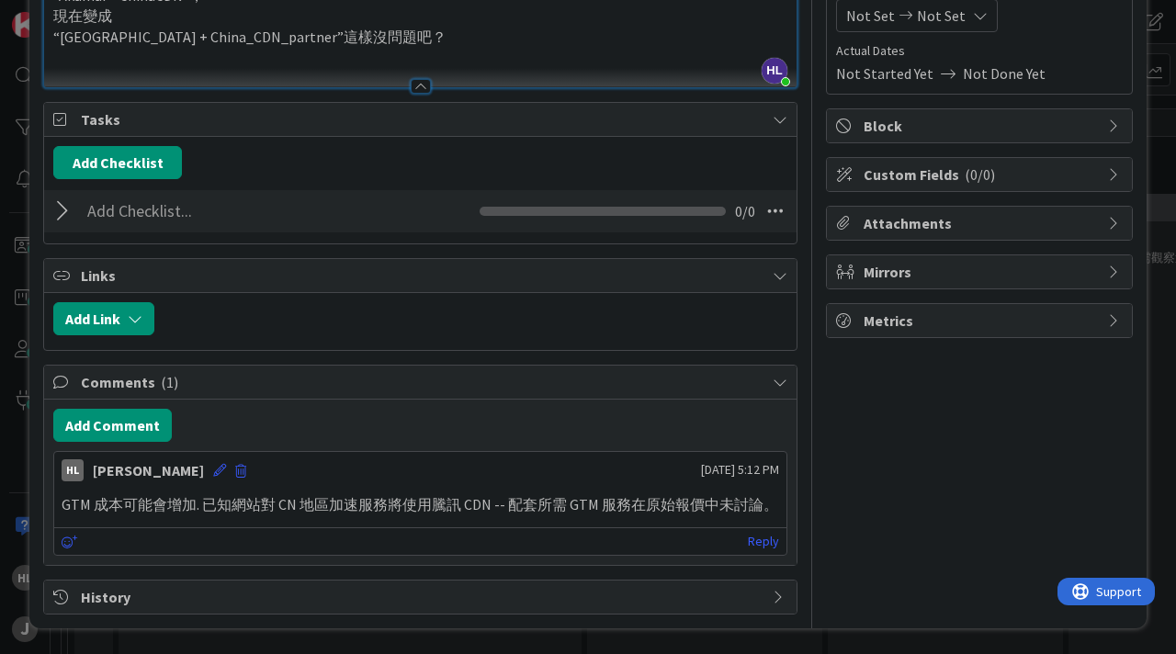
click at [262, 488] on div "GTM 成本可能會增加. 已知網站對 CN 地區加速服務將使用騰訊 CDN -- 配套所需 GTM 服務在原始報價中未討論。" at bounding box center [420, 505] width 732 height 36
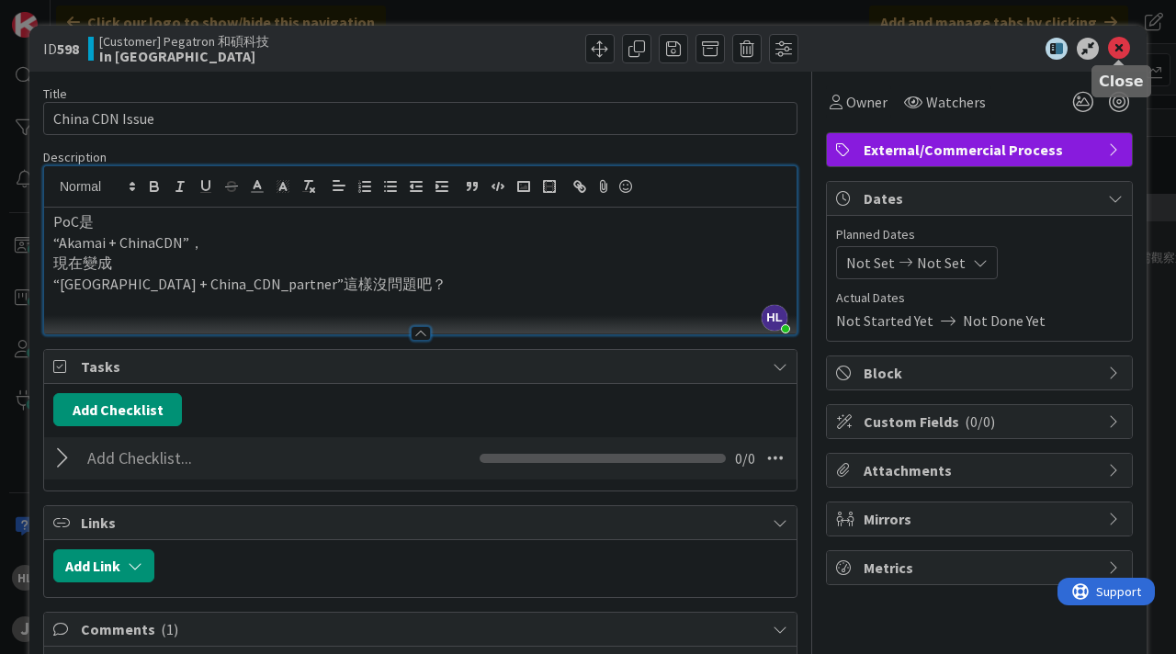
click at [1123, 45] on icon at bounding box center [1119, 49] width 22 height 22
